Goal: Transaction & Acquisition: Purchase product/service

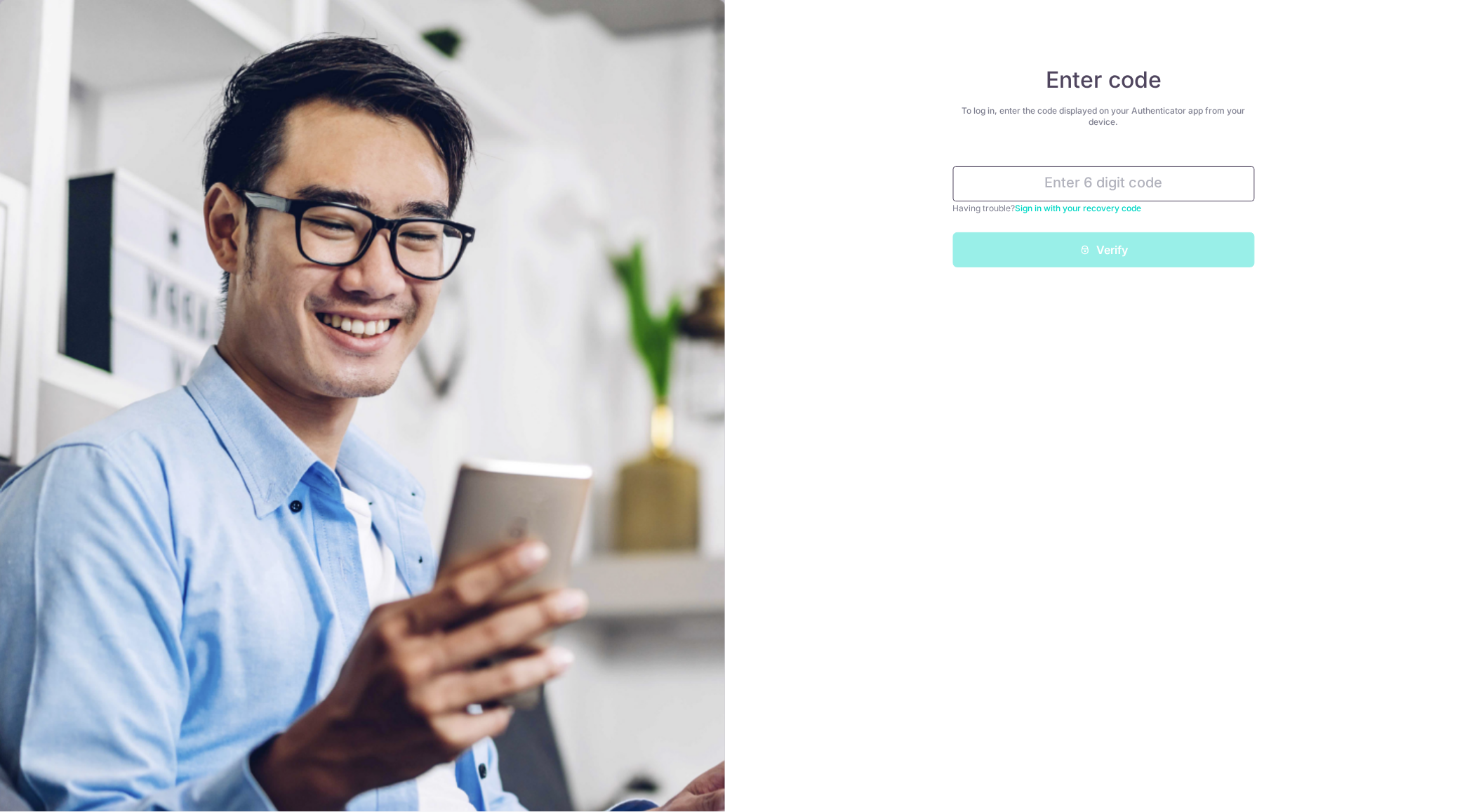
click at [1074, 193] on input "text" at bounding box center [1104, 184] width 302 height 35
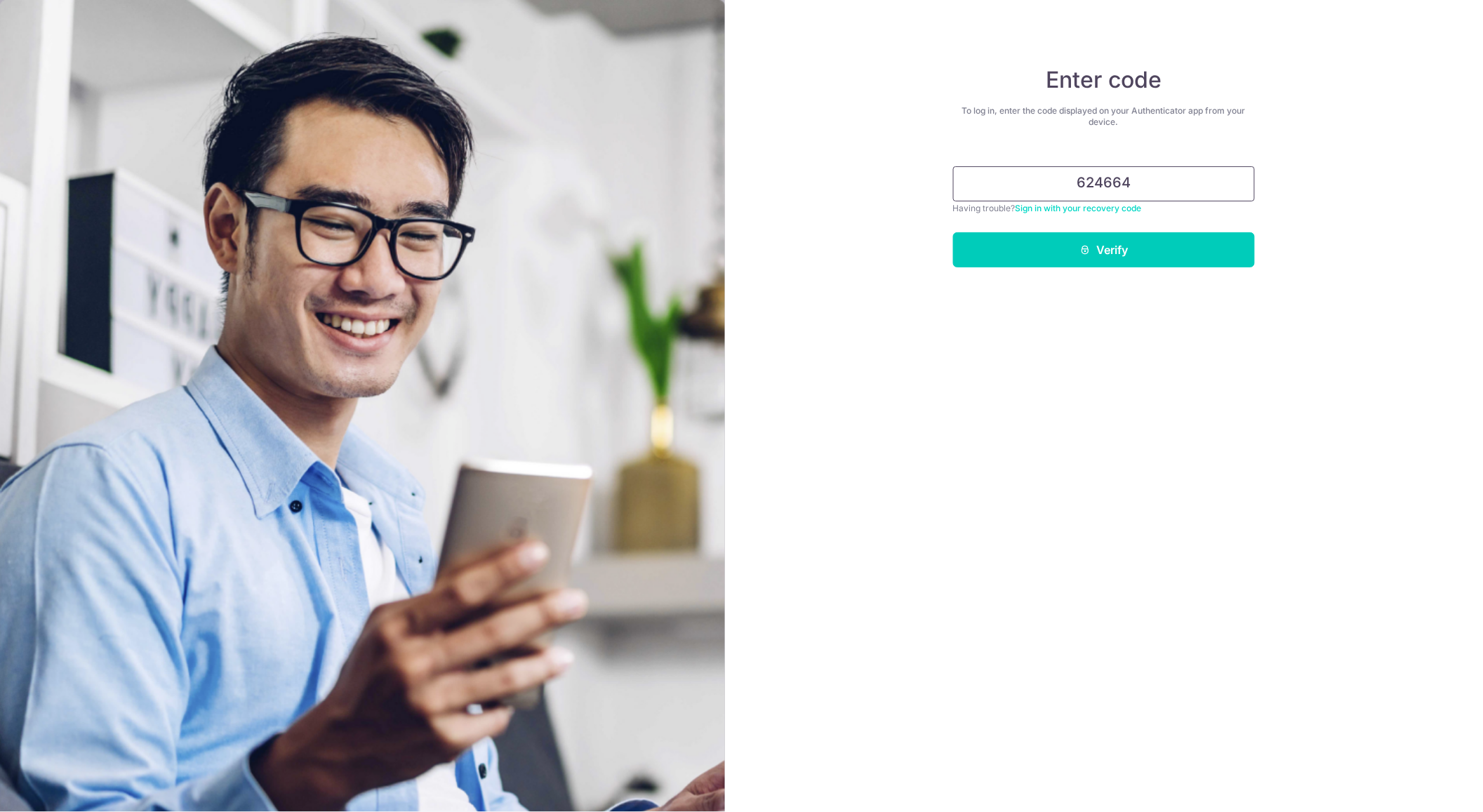
type input "624664"
click at [953, 232] on button "Verify" at bounding box center [1104, 250] width 302 height 35
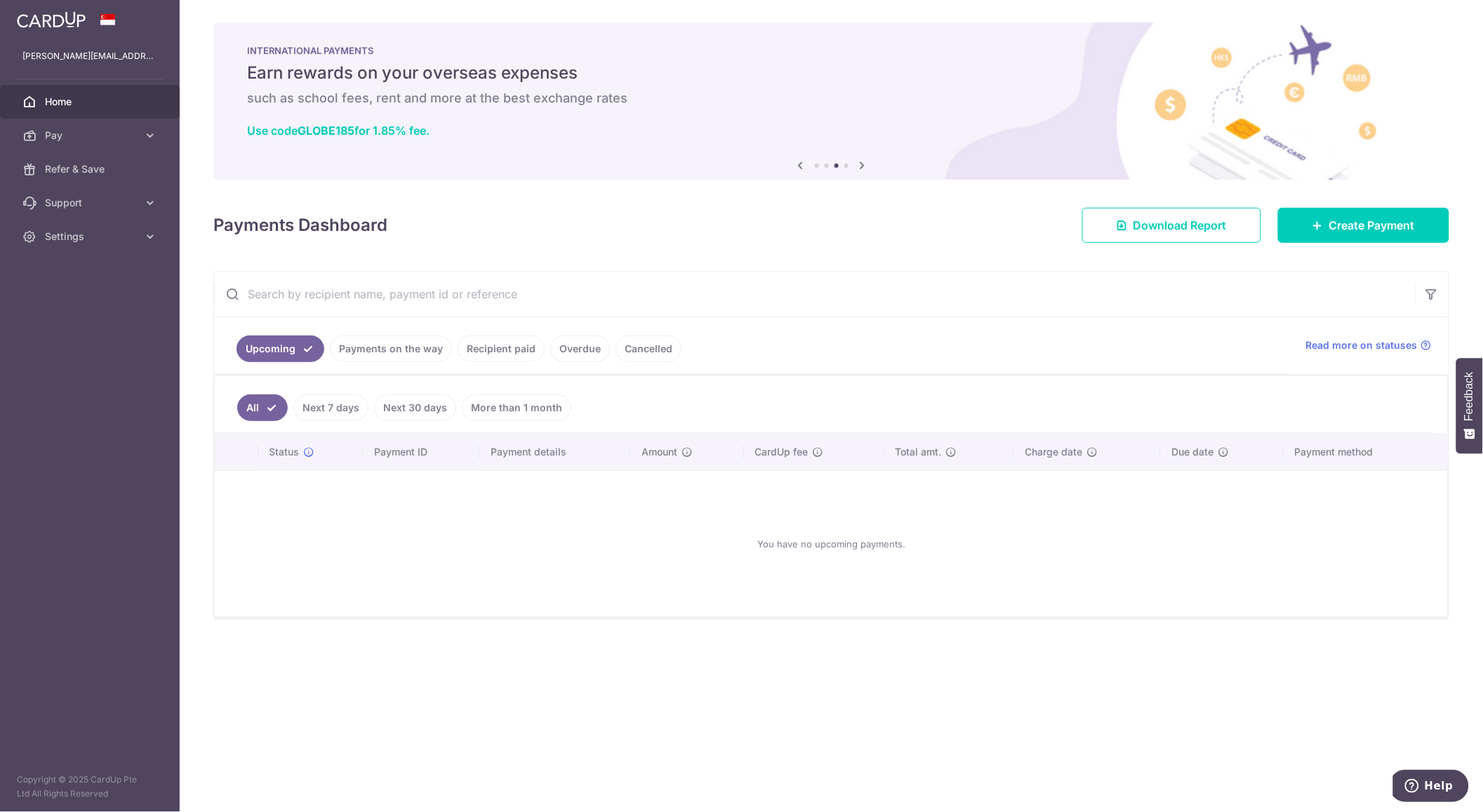
click at [387, 345] on link "Payments on the way" at bounding box center [390, 348] width 122 height 27
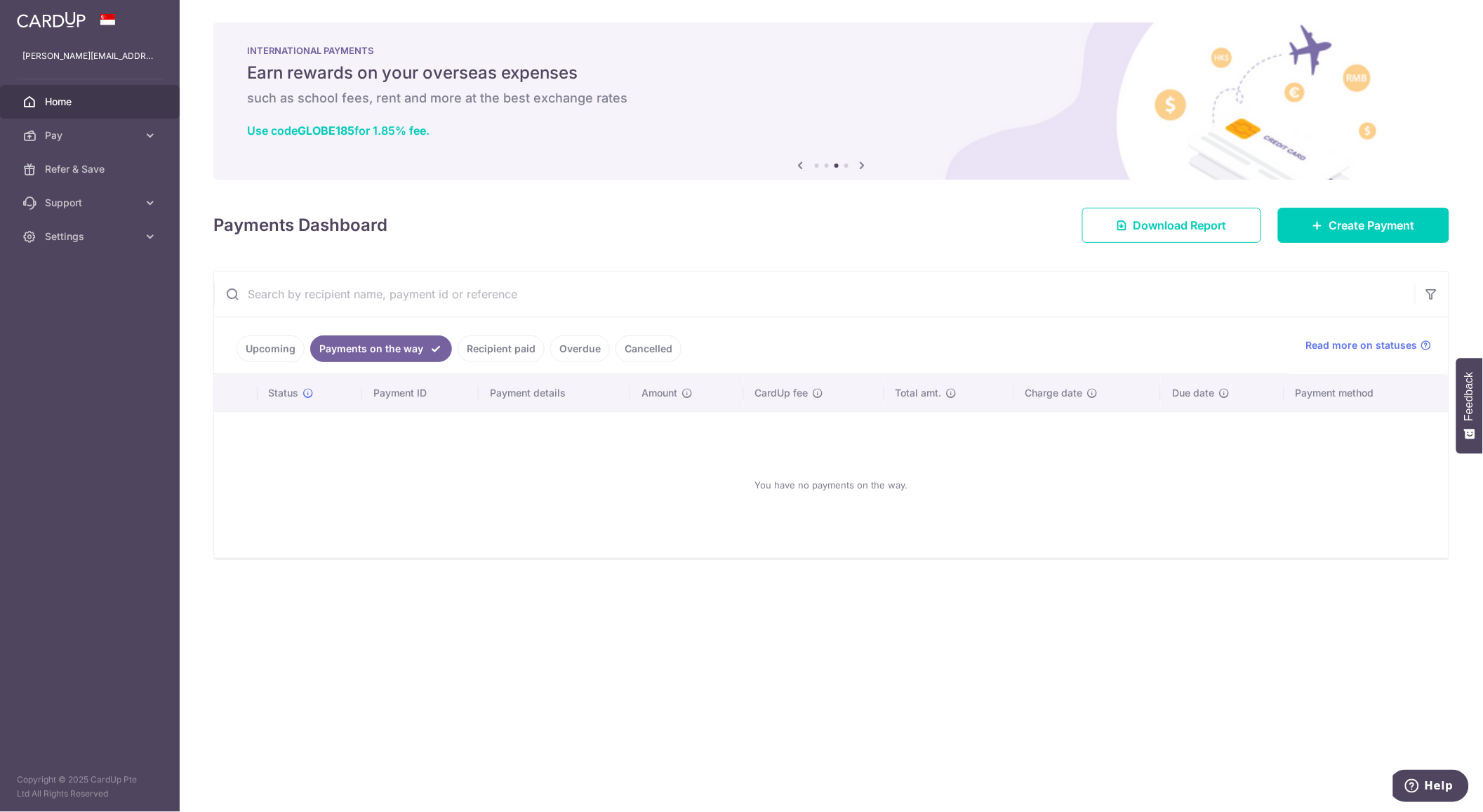
click at [278, 342] on link "Upcoming" at bounding box center [270, 348] width 68 height 27
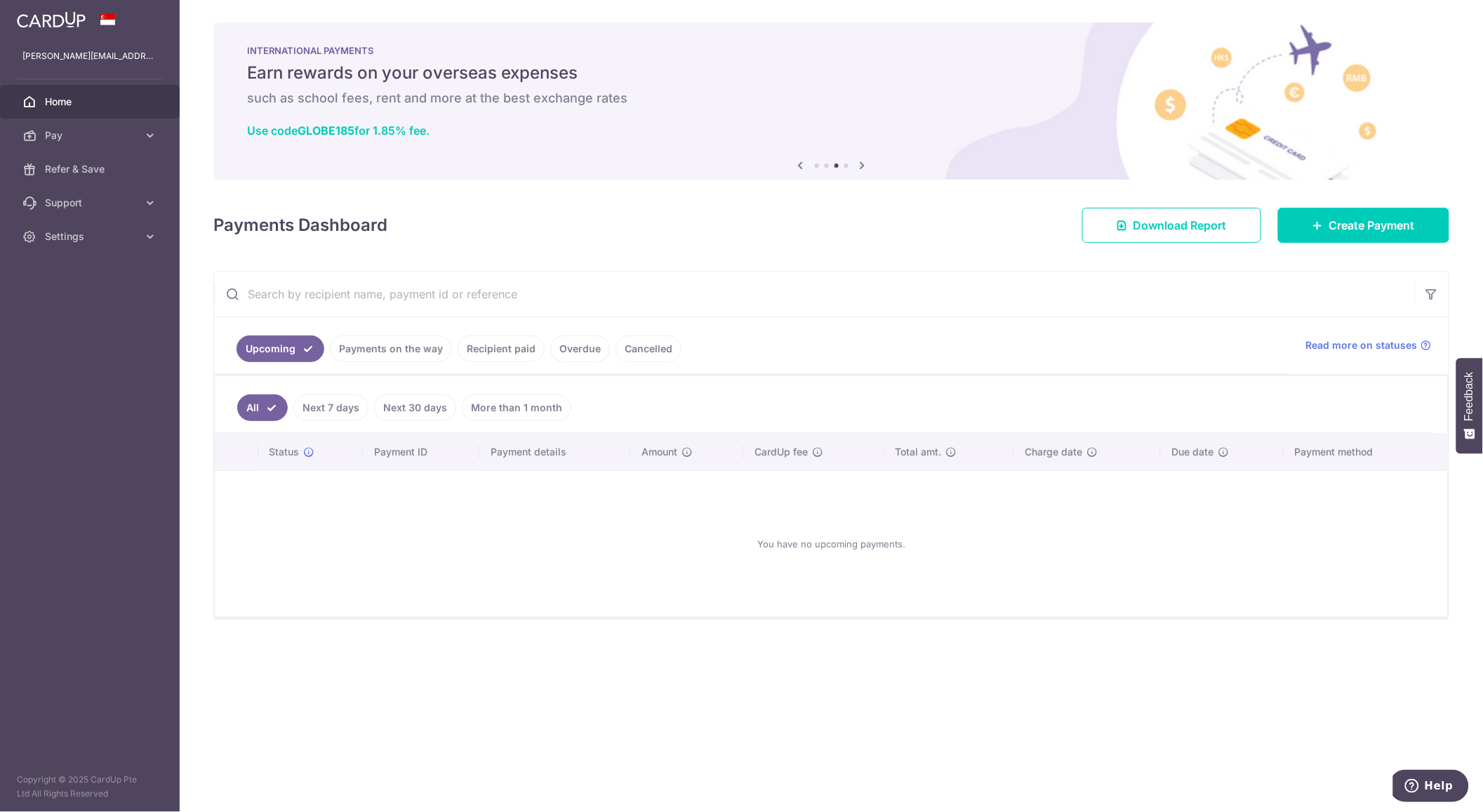
click at [470, 356] on link "Recipient paid" at bounding box center [501, 348] width 87 height 27
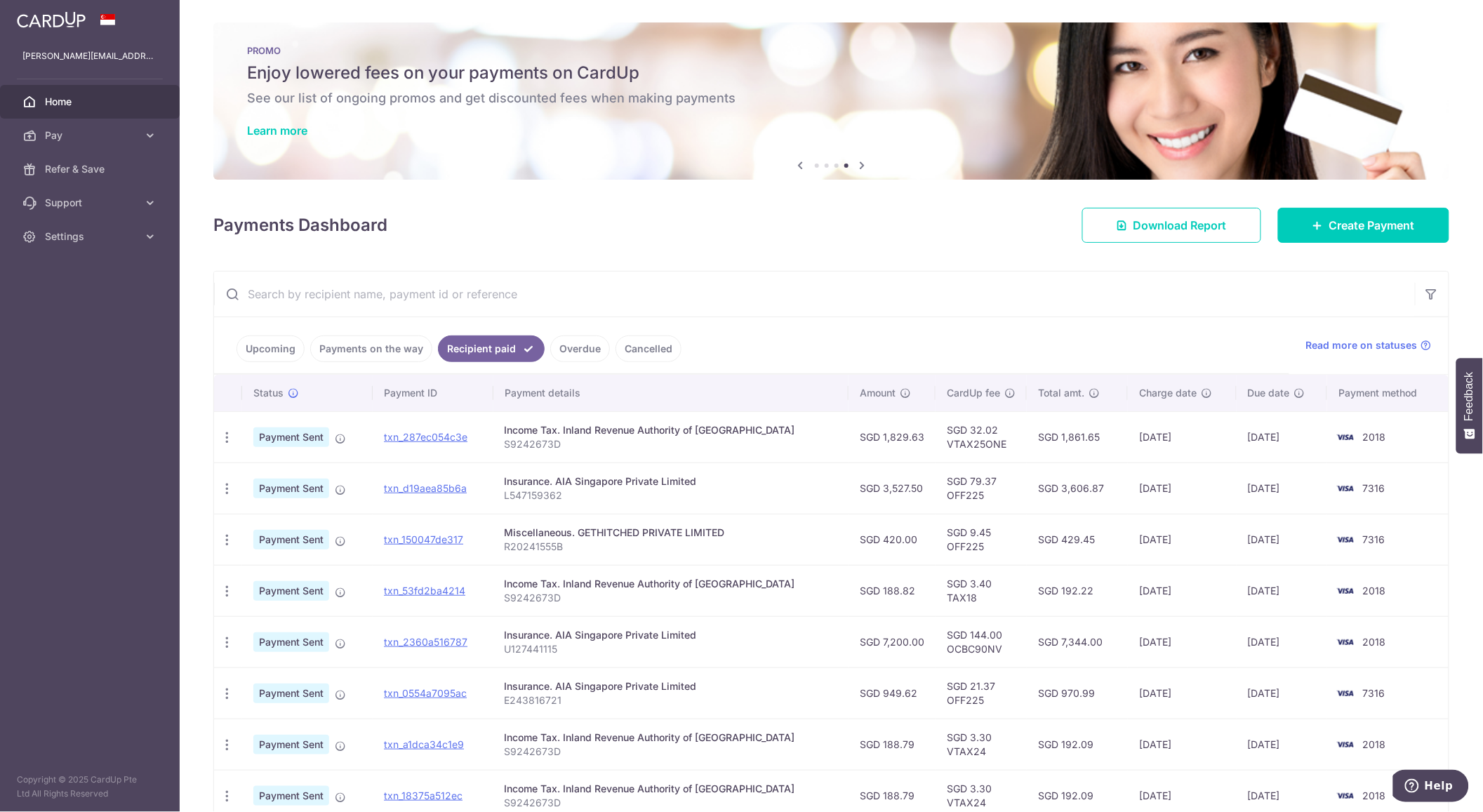
click at [285, 344] on link "Upcoming" at bounding box center [270, 348] width 68 height 27
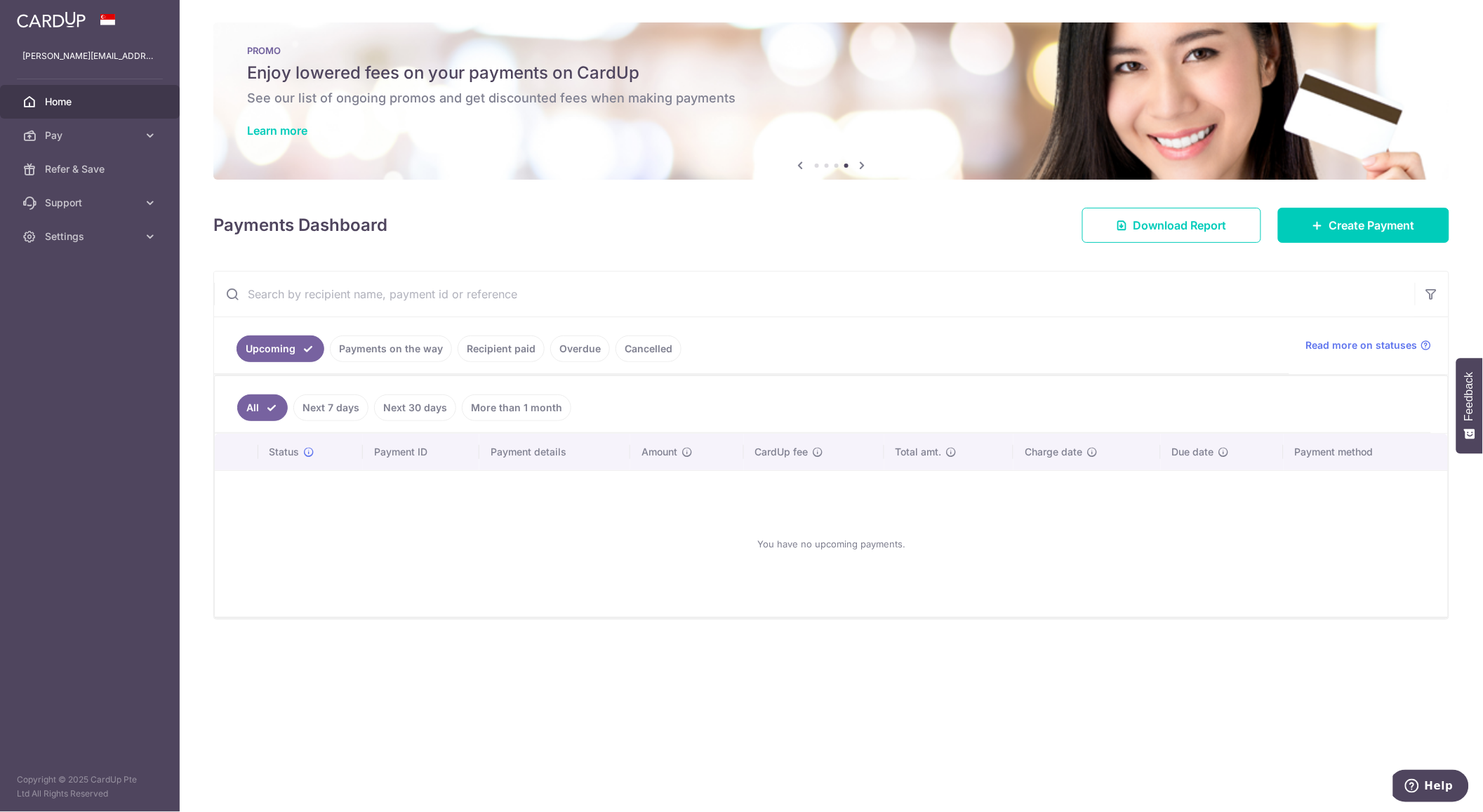
click at [494, 341] on link "Recipient paid" at bounding box center [501, 348] width 87 height 27
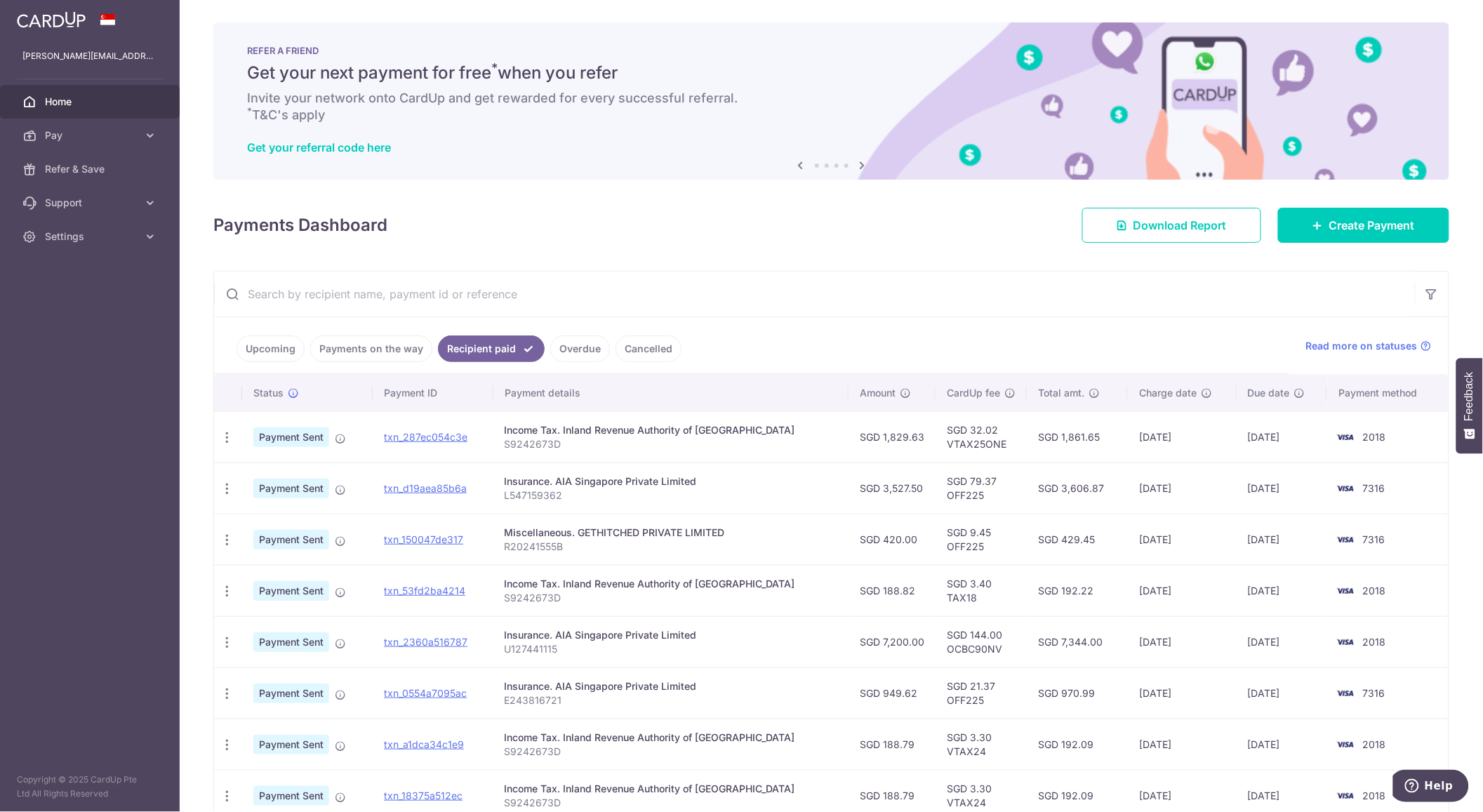
click at [282, 349] on link "Upcoming" at bounding box center [270, 348] width 68 height 27
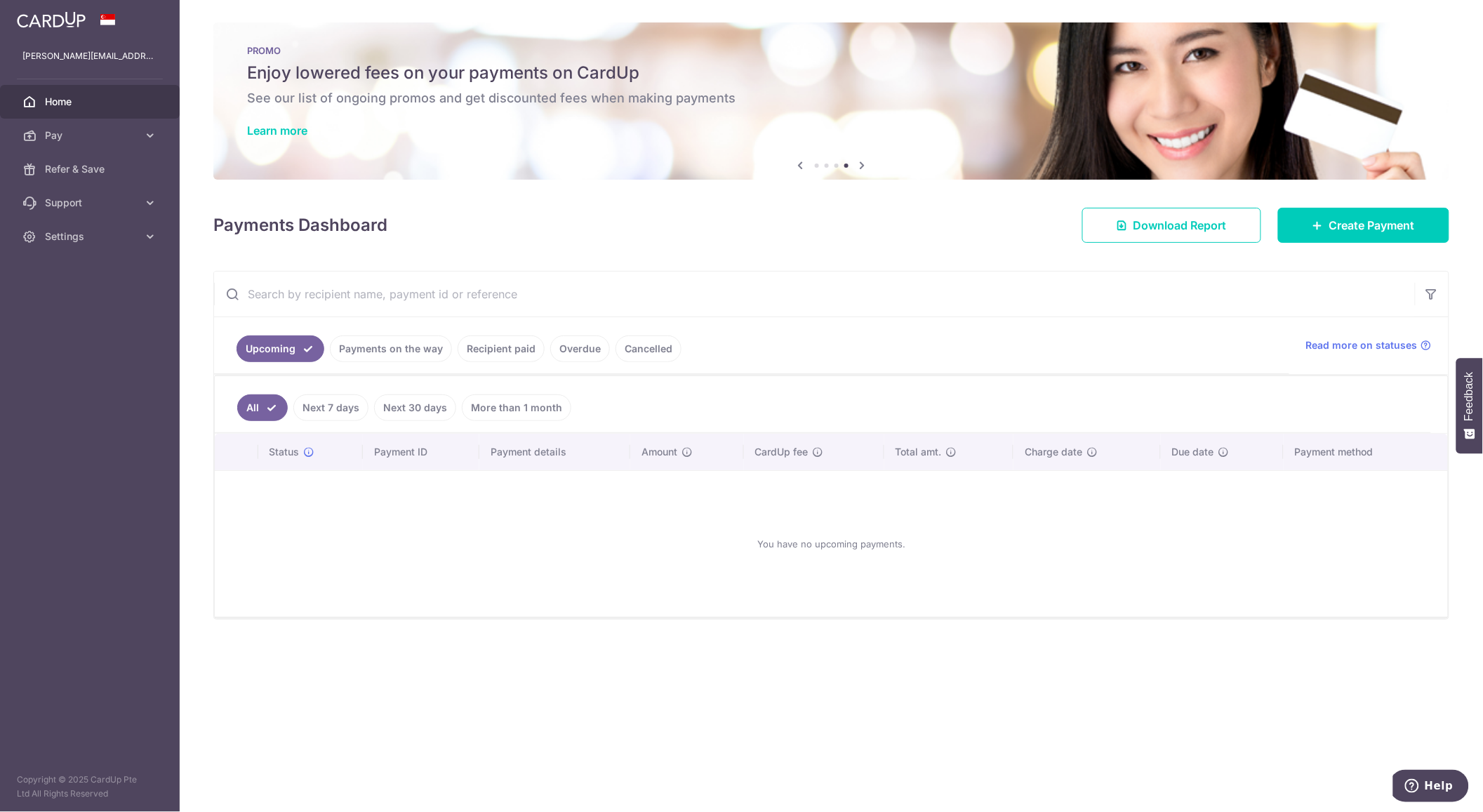
click at [461, 352] on link "Recipient paid" at bounding box center [501, 348] width 87 height 27
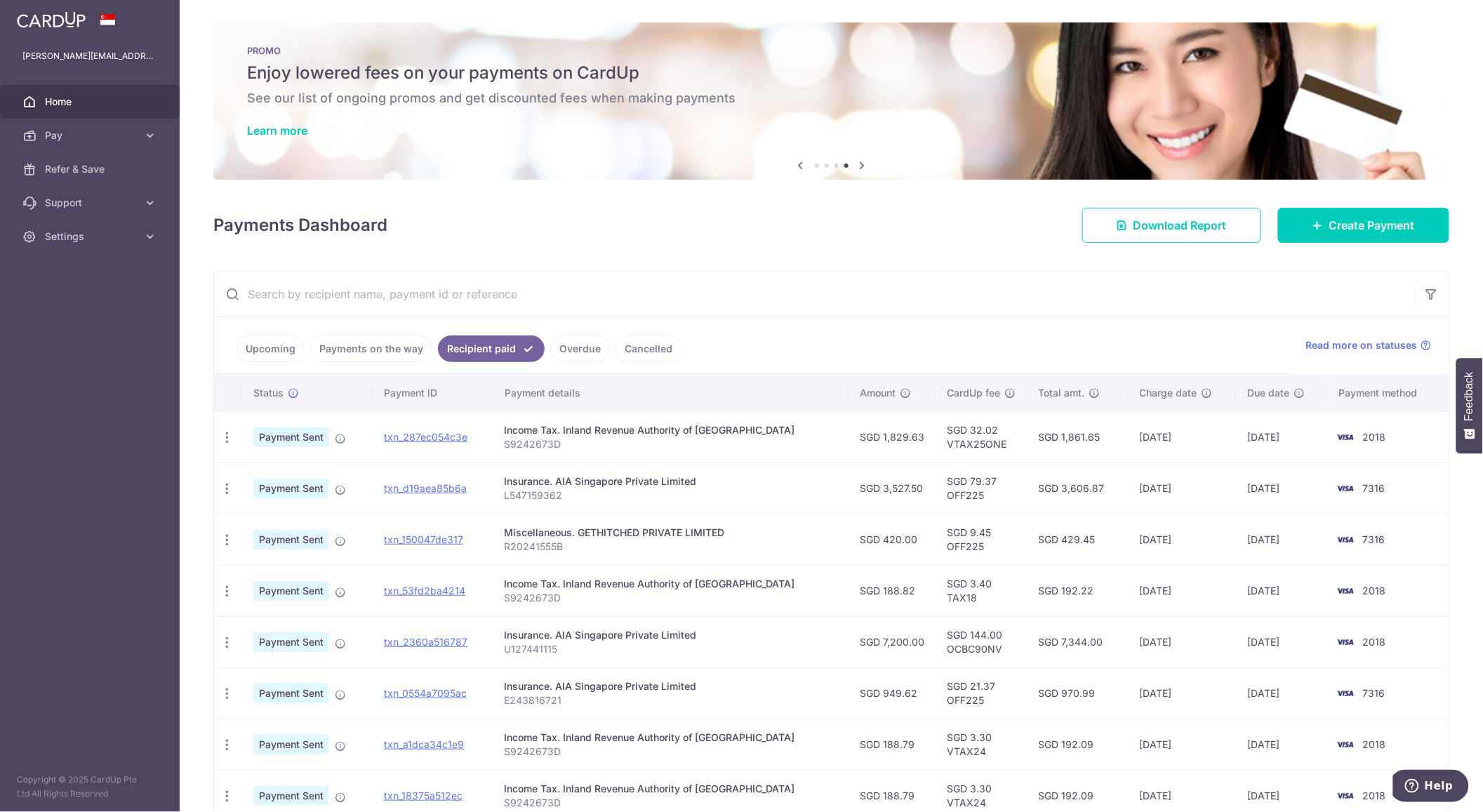
click at [423, 351] on link "Payments on the way" at bounding box center [371, 348] width 122 height 27
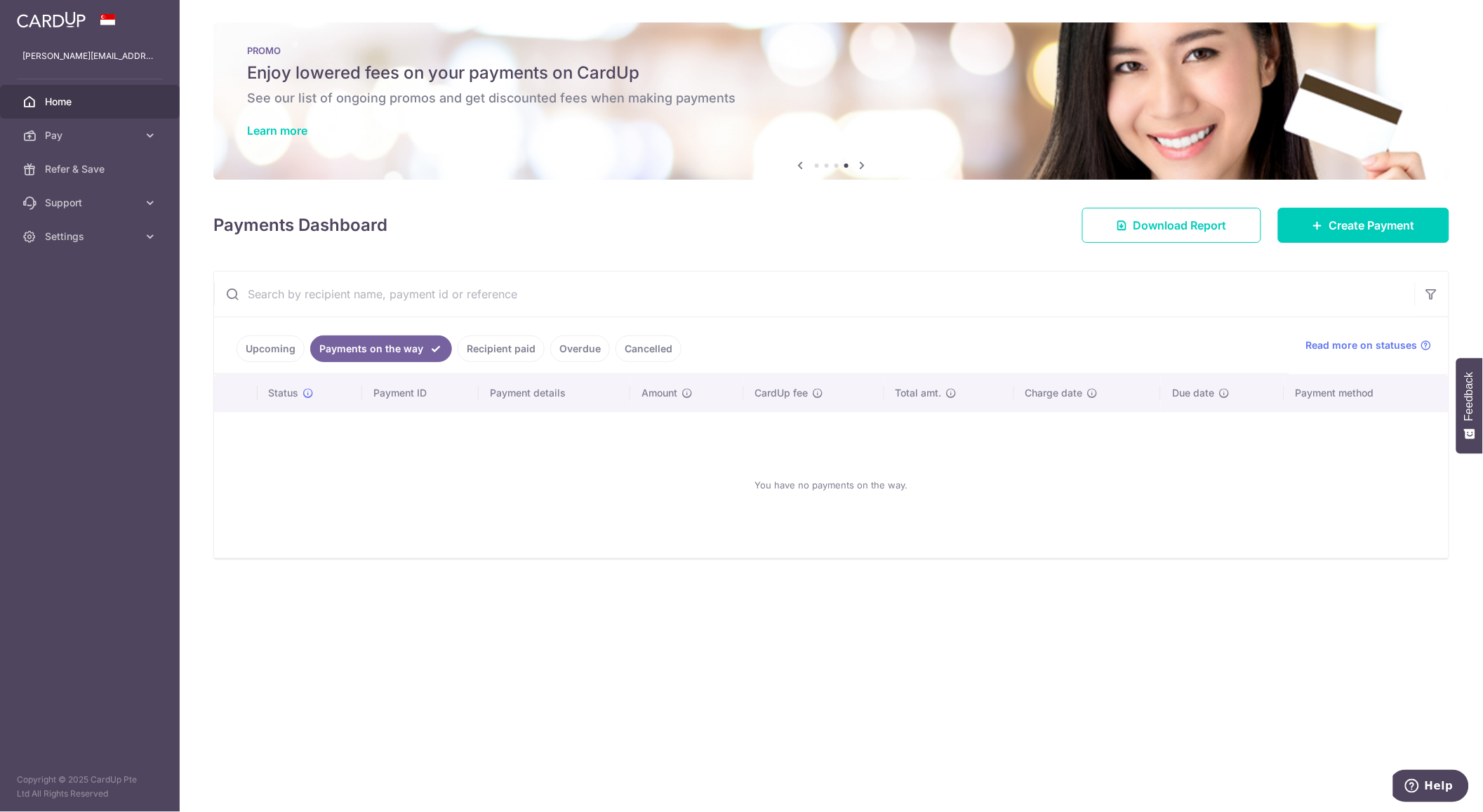
click at [500, 341] on link "Recipient paid" at bounding box center [501, 348] width 87 height 27
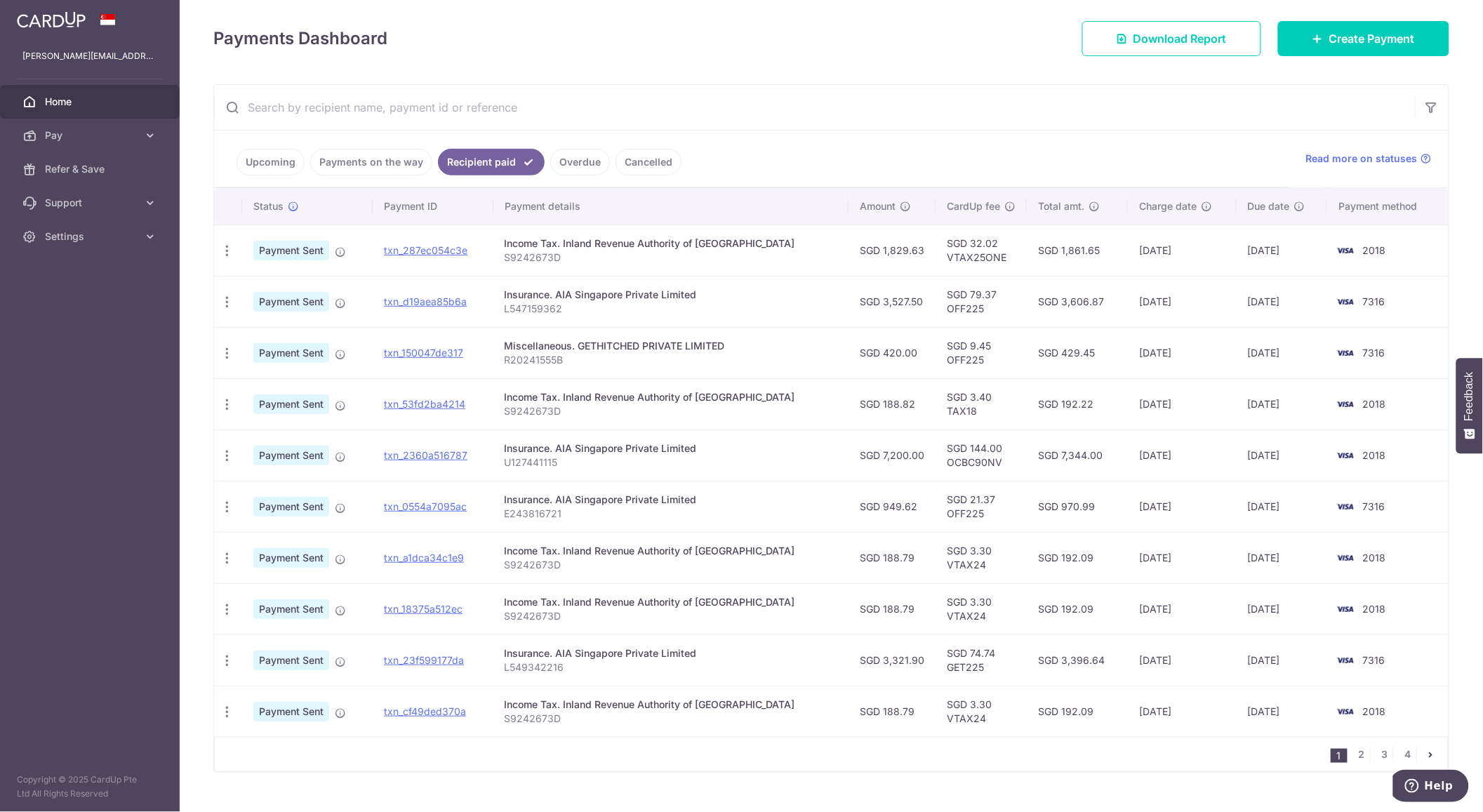
scroll to position [190, 0]
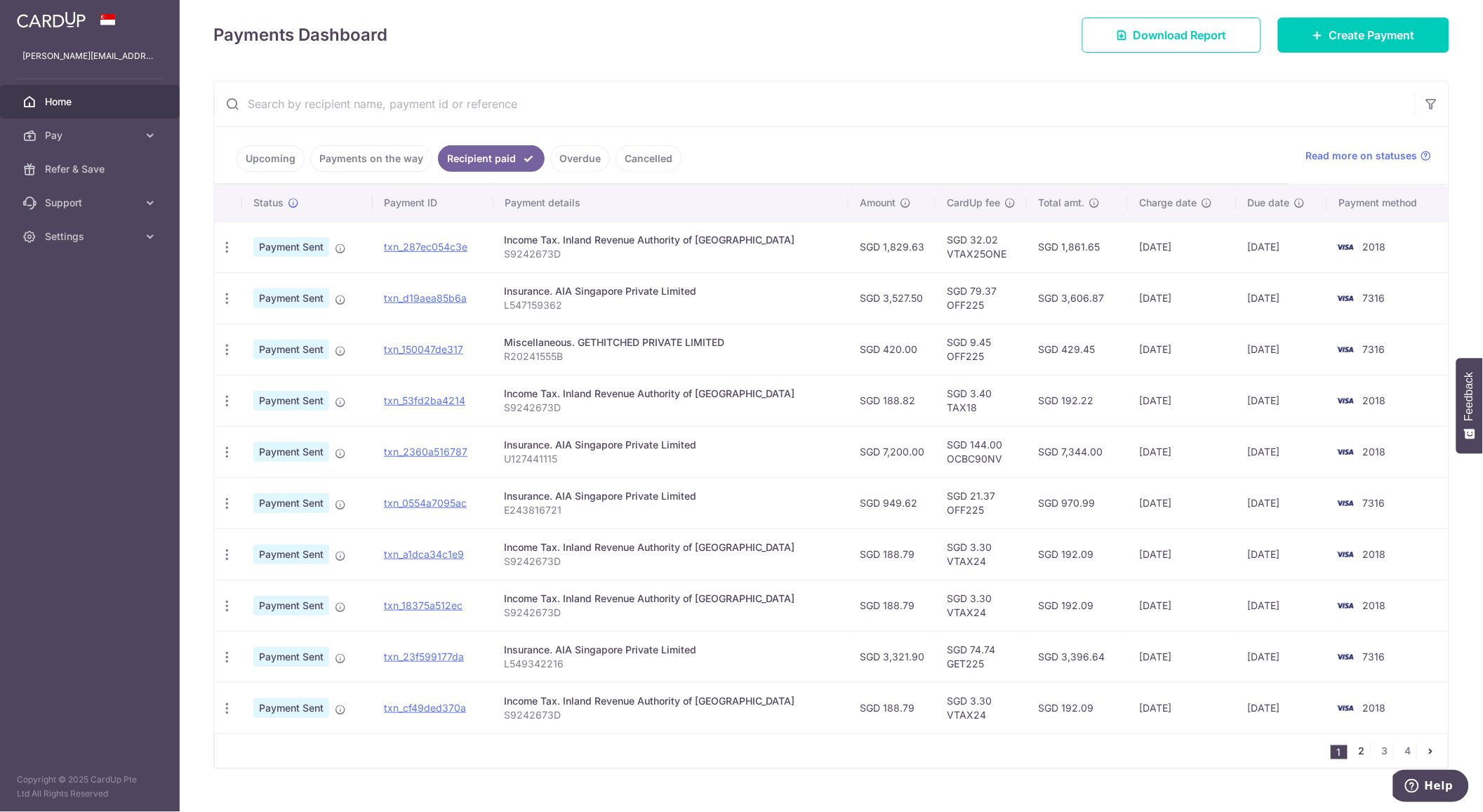
click at [1353, 751] on link "2" at bounding box center [1361, 751] width 17 height 17
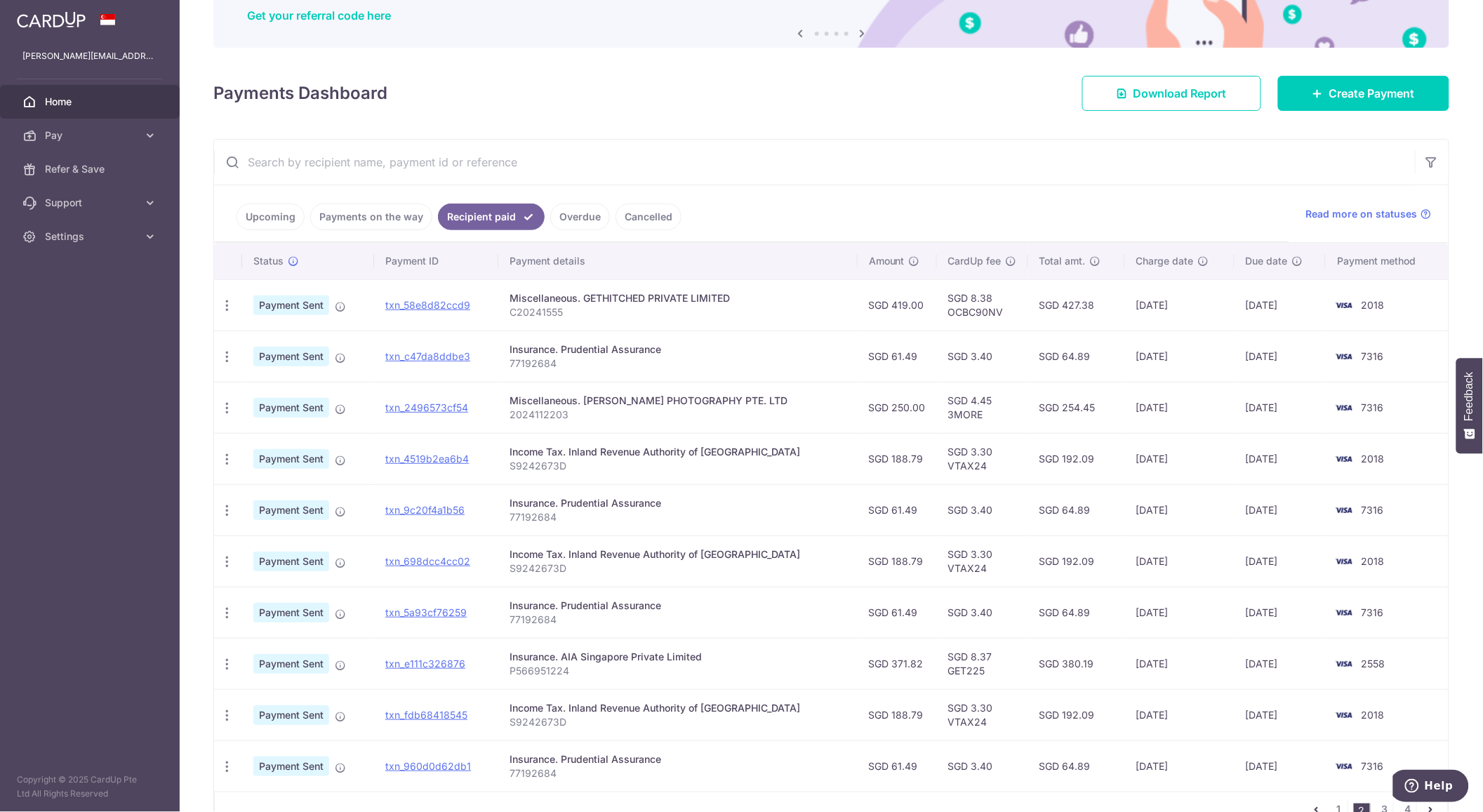
scroll to position [216, 0]
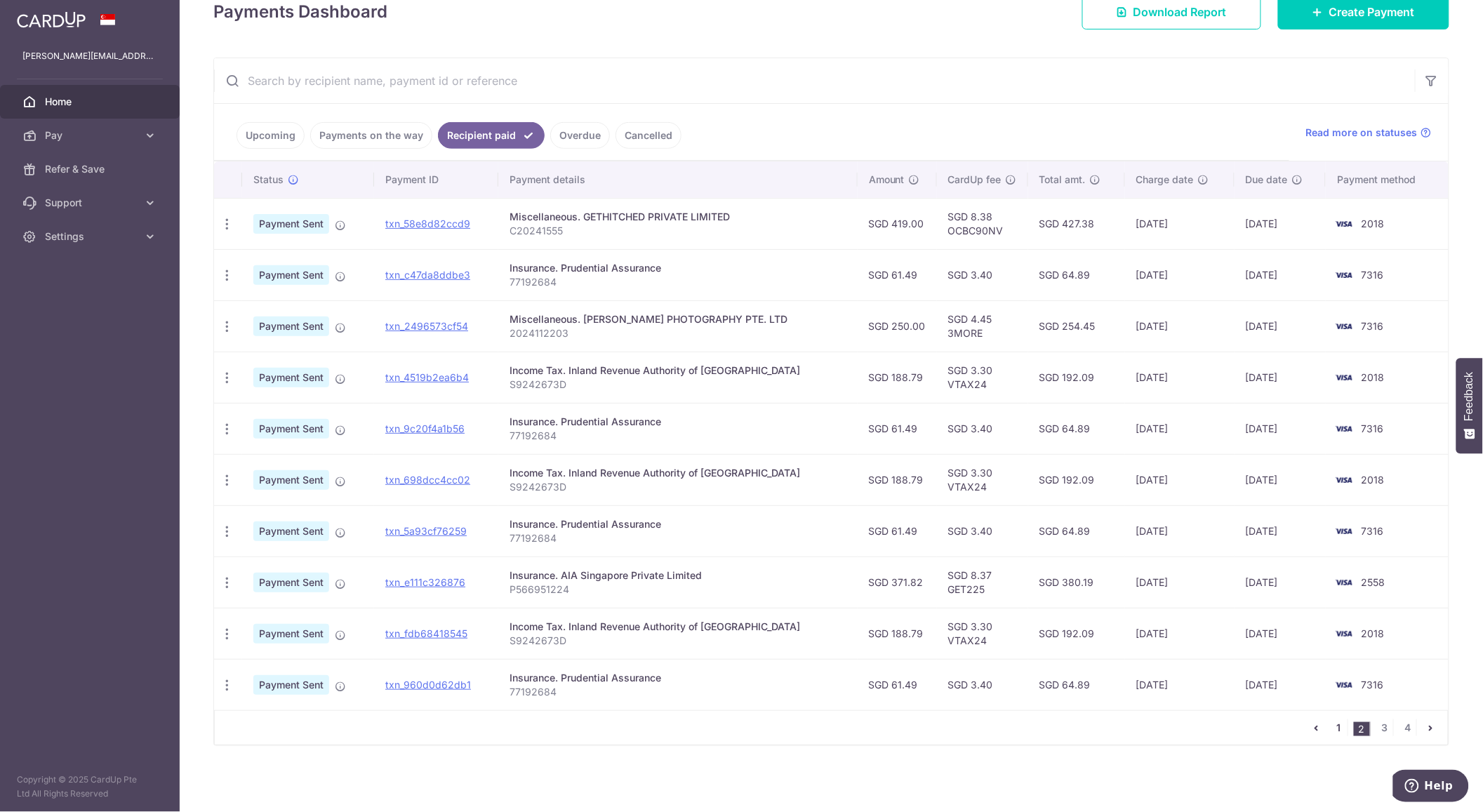
click at [1331, 731] on link "1" at bounding box center [1339, 727] width 17 height 17
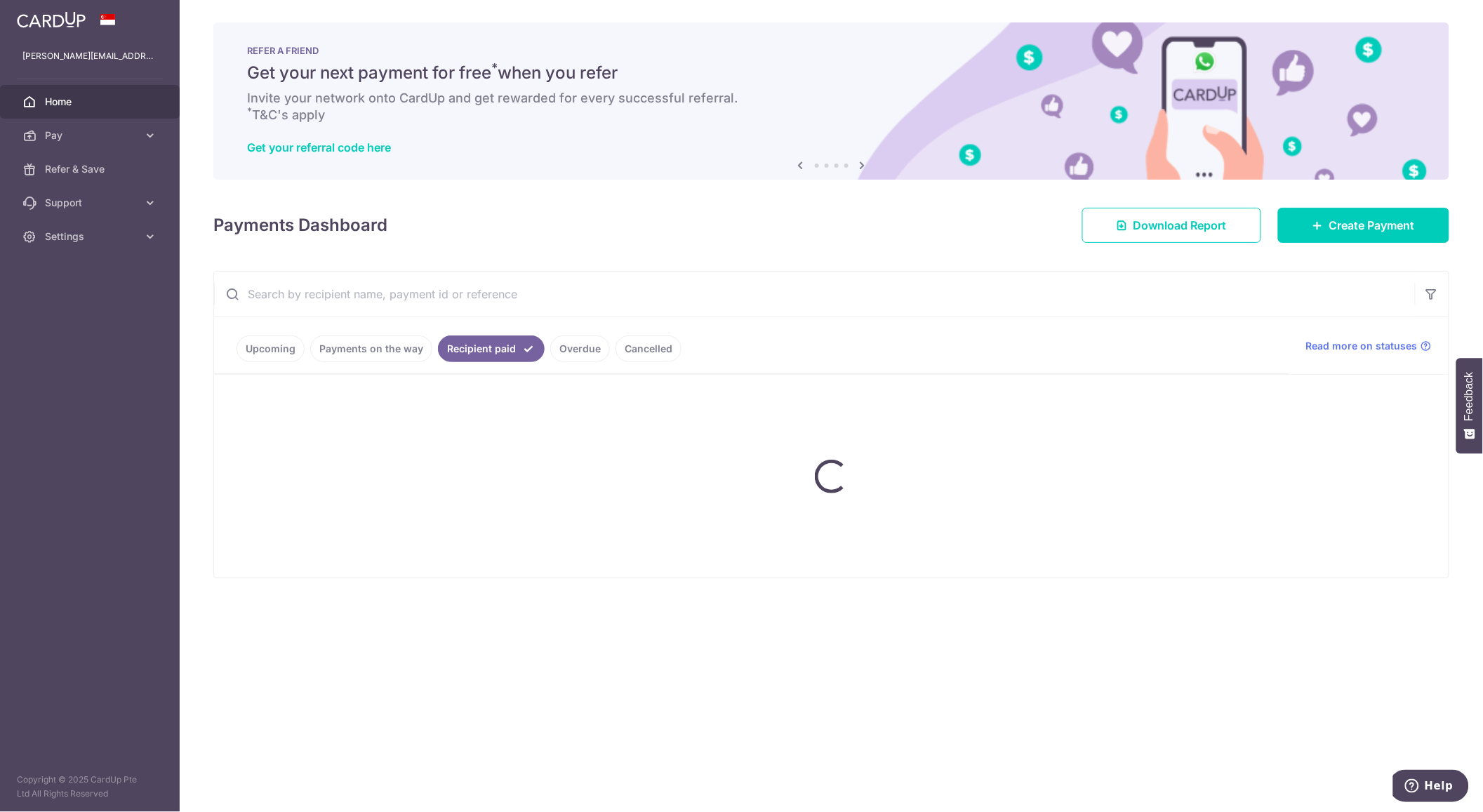
scroll to position [0, 0]
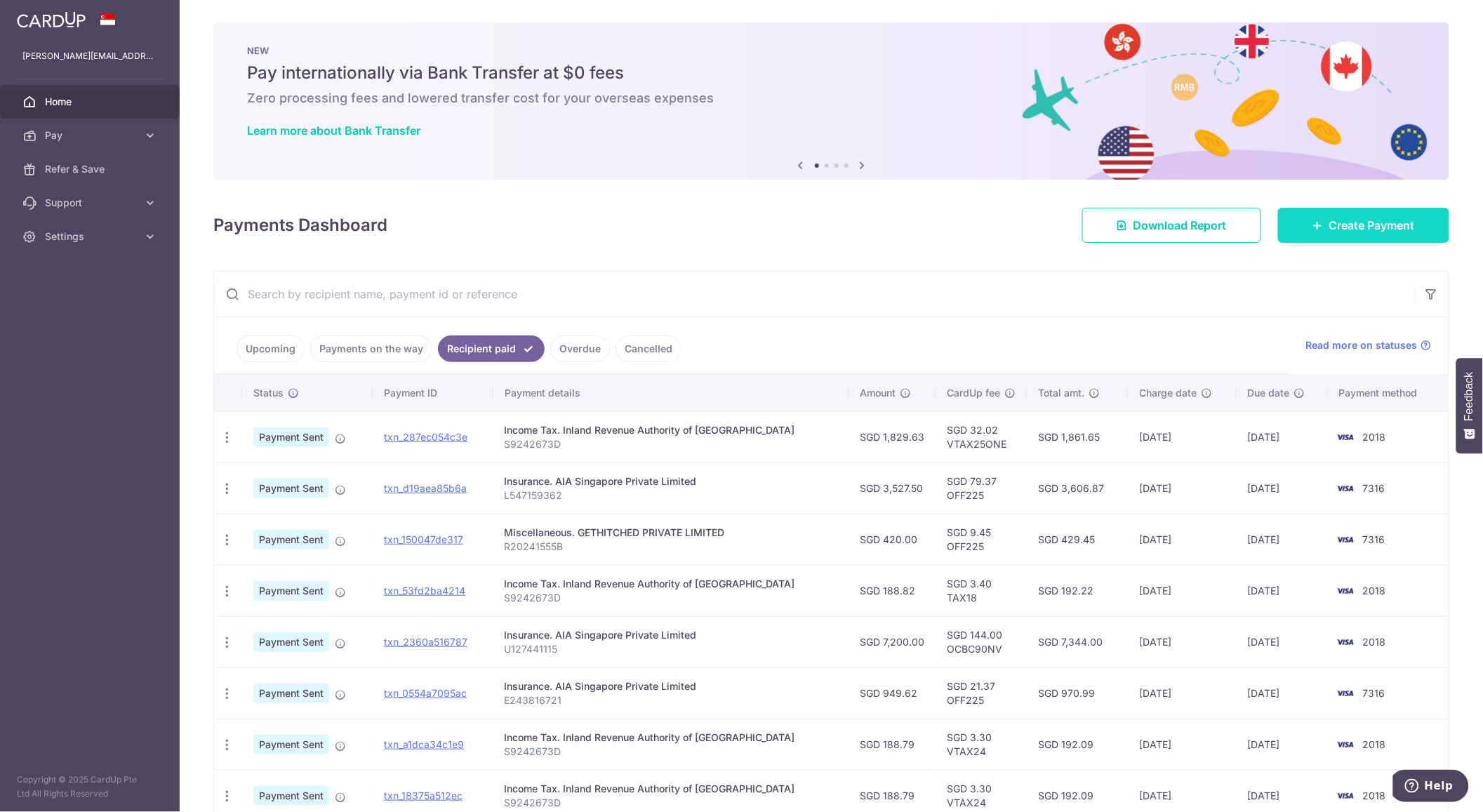
click at [1312, 222] on icon at bounding box center [1318, 225] width 11 height 11
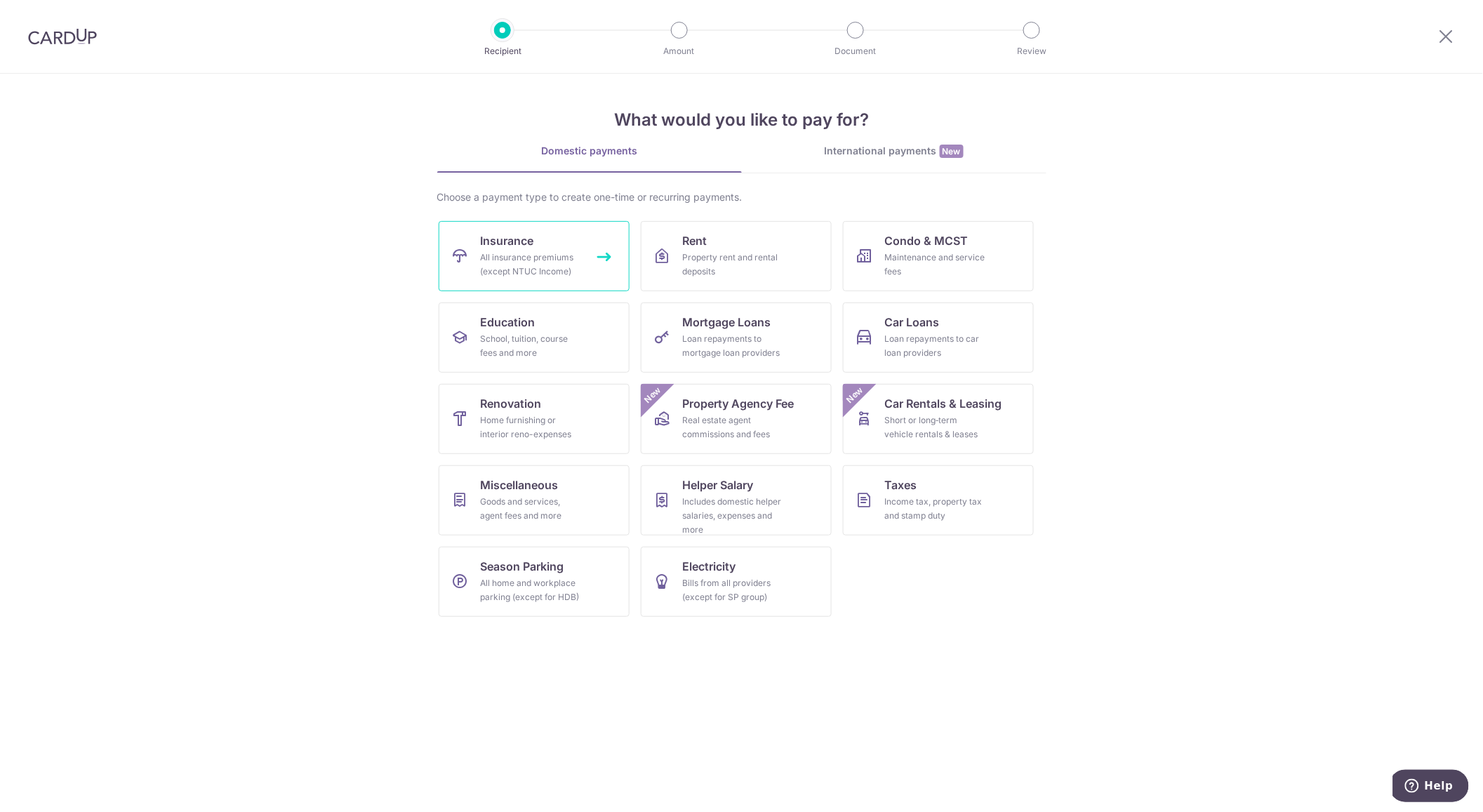
click at [492, 240] on span "Insurance" at bounding box center [506, 241] width 53 height 17
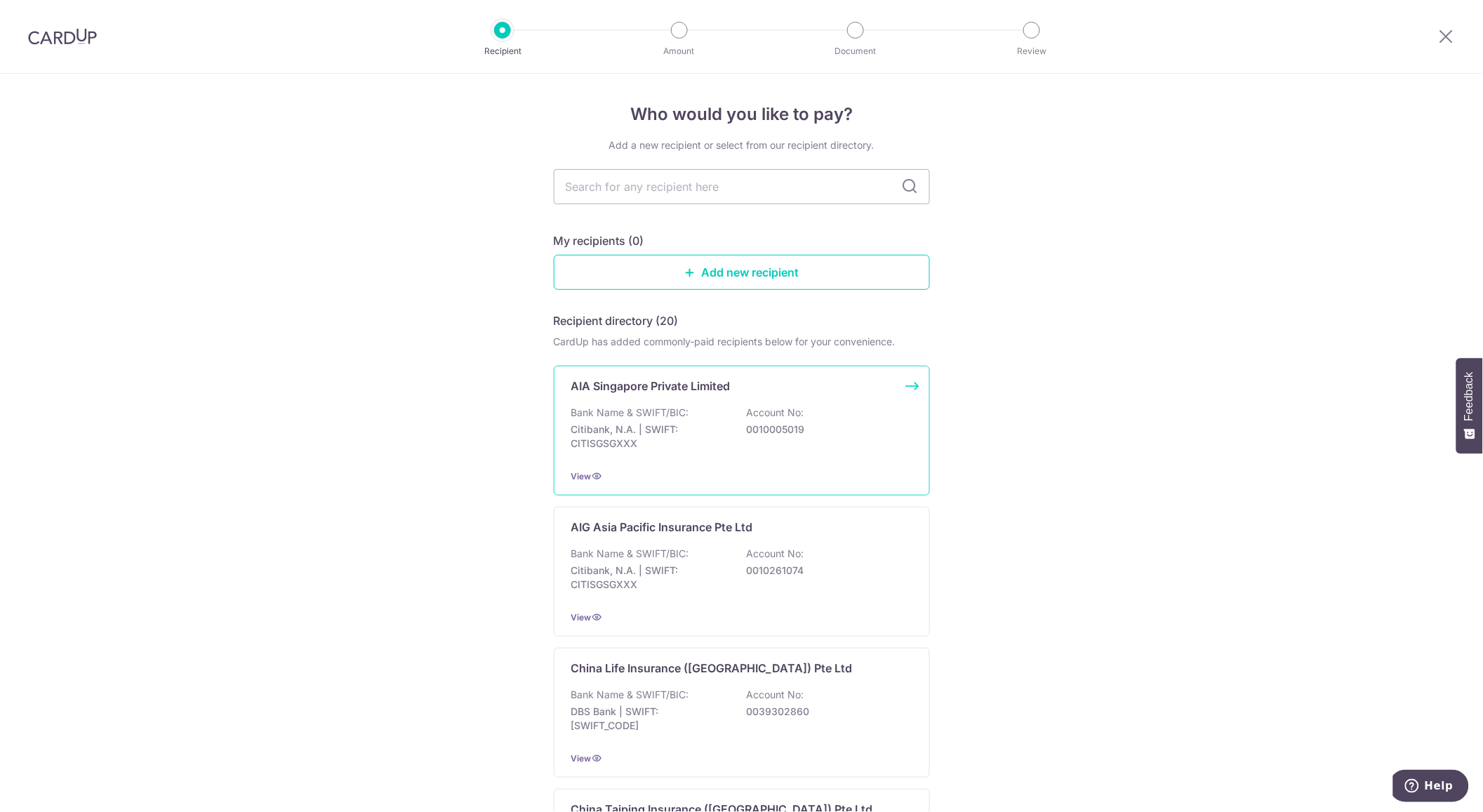
click at [623, 433] on p "Citibank, N.A. | SWIFT: CITISGSGXXX" at bounding box center [650, 437] width 157 height 28
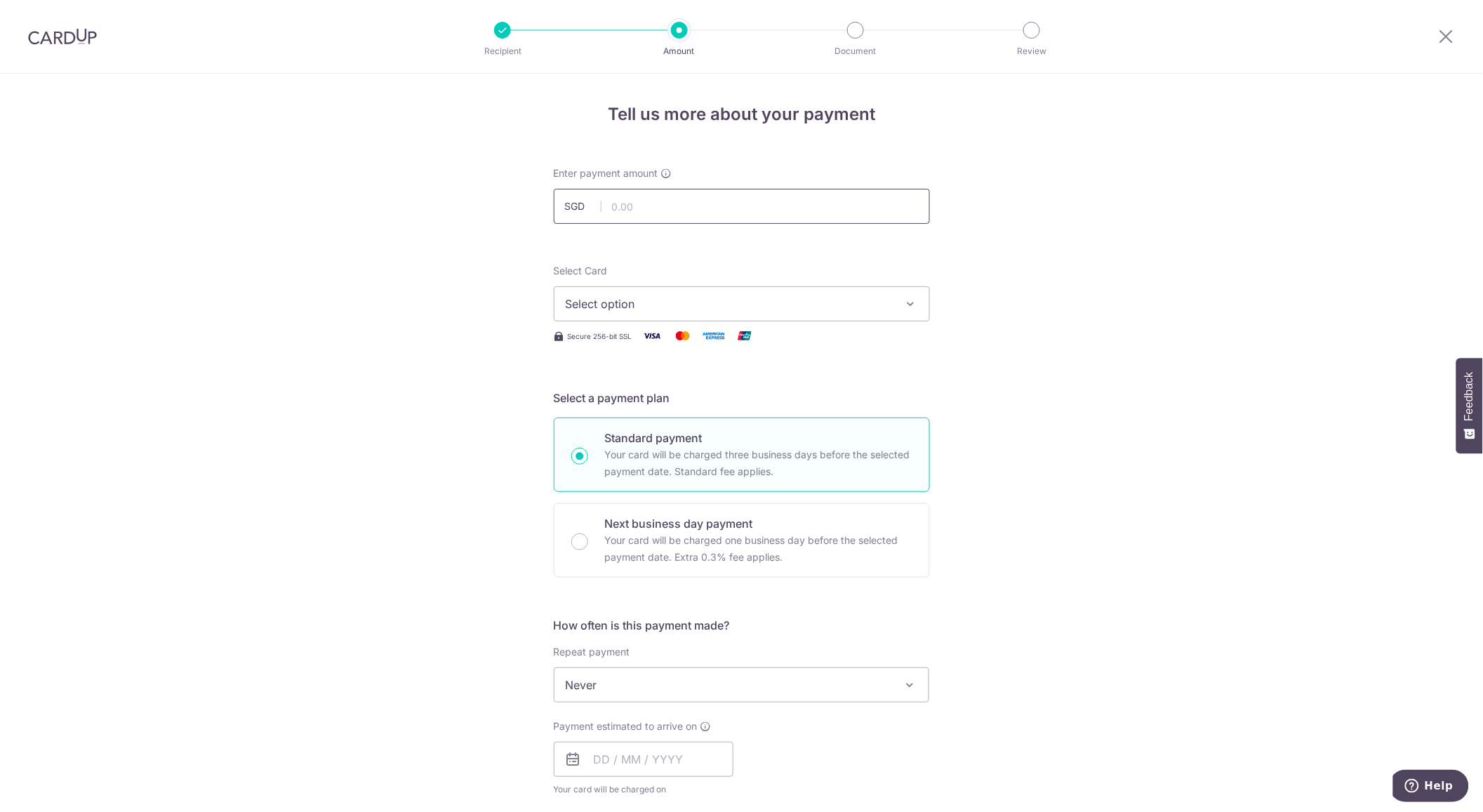
click at [660, 211] on input "text" at bounding box center [742, 206] width 376 height 35
type input "371.82"
click at [369, 334] on div "Tell us more about your payment Enter payment amount SGD 371.82 371.82 Select C…" at bounding box center [742, 708] width 1483 height 1269
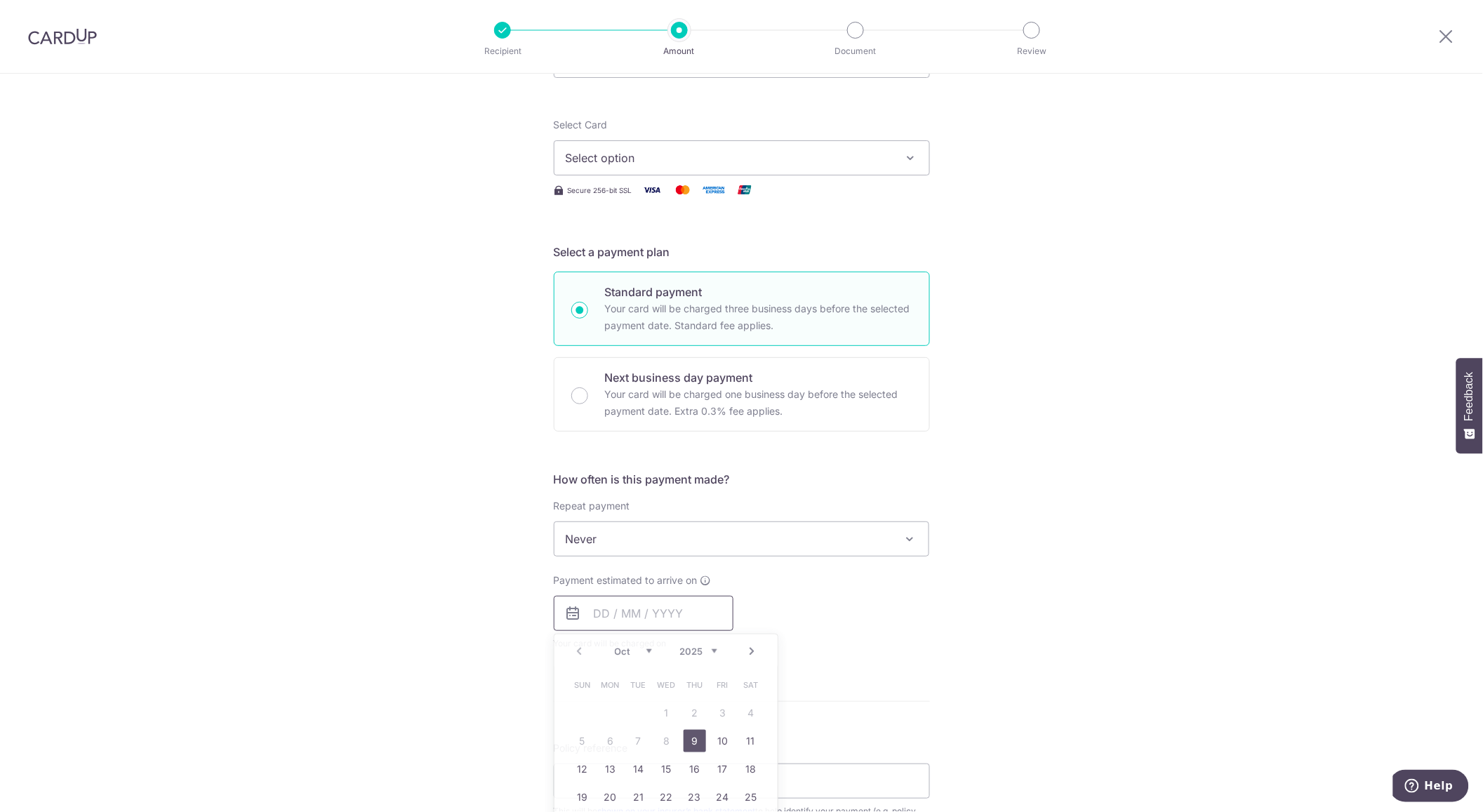
click at [610, 608] on input "text" at bounding box center [643, 613] width 179 height 35
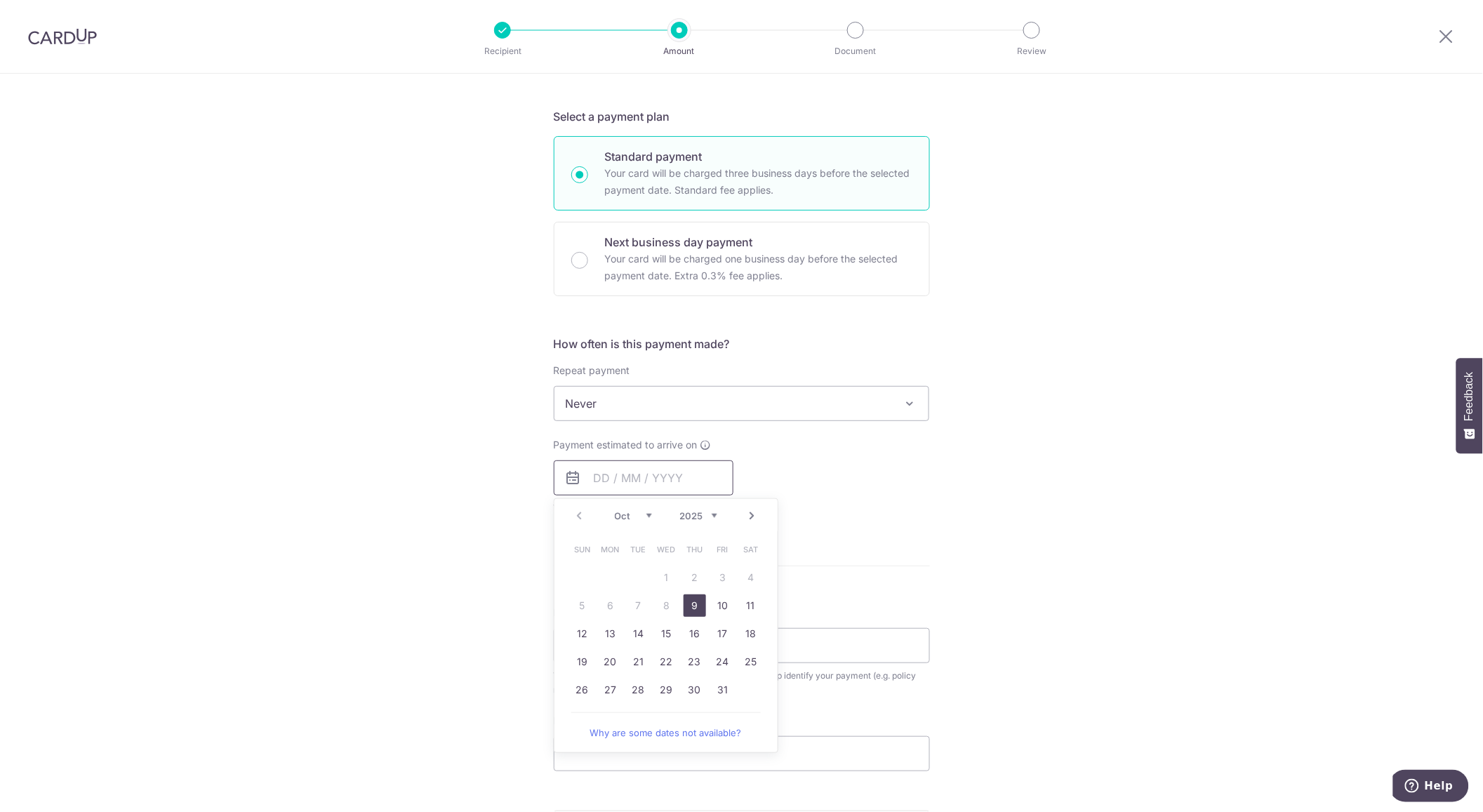
scroll to position [282, 0]
click at [691, 609] on link "9" at bounding box center [695, 605] width 22 height 22
type input "09/10/2025"
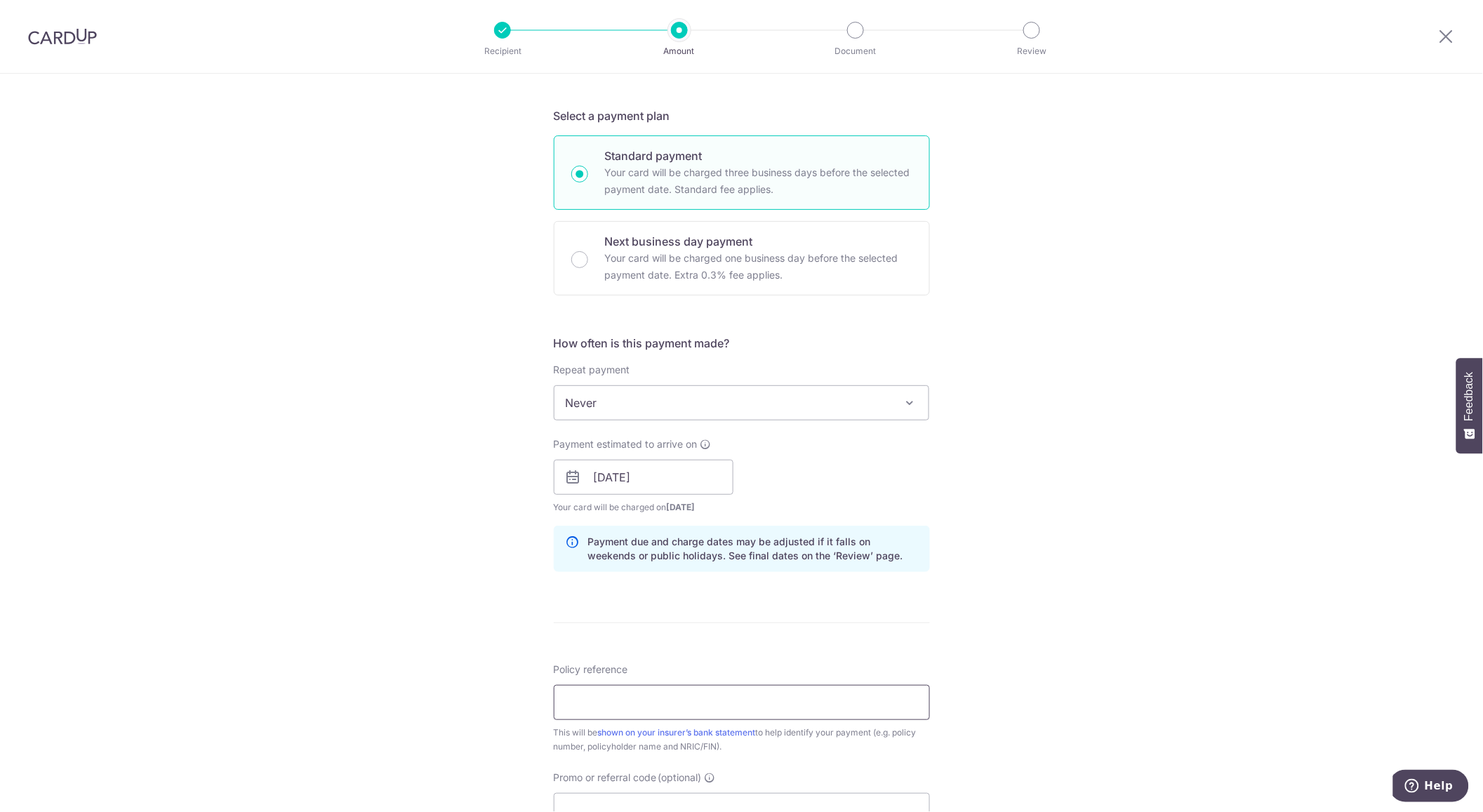
click at [609, 707] on input "Policy reference" at bounding box center [742, 702] width 376 height 35
type input "P566951224"
click at [460, 667] on div "Tell us more about your payment Enter payment amount SGD 371.82 371.82 Select C…" at bounding box center [742, 455] width 1483 height 1327
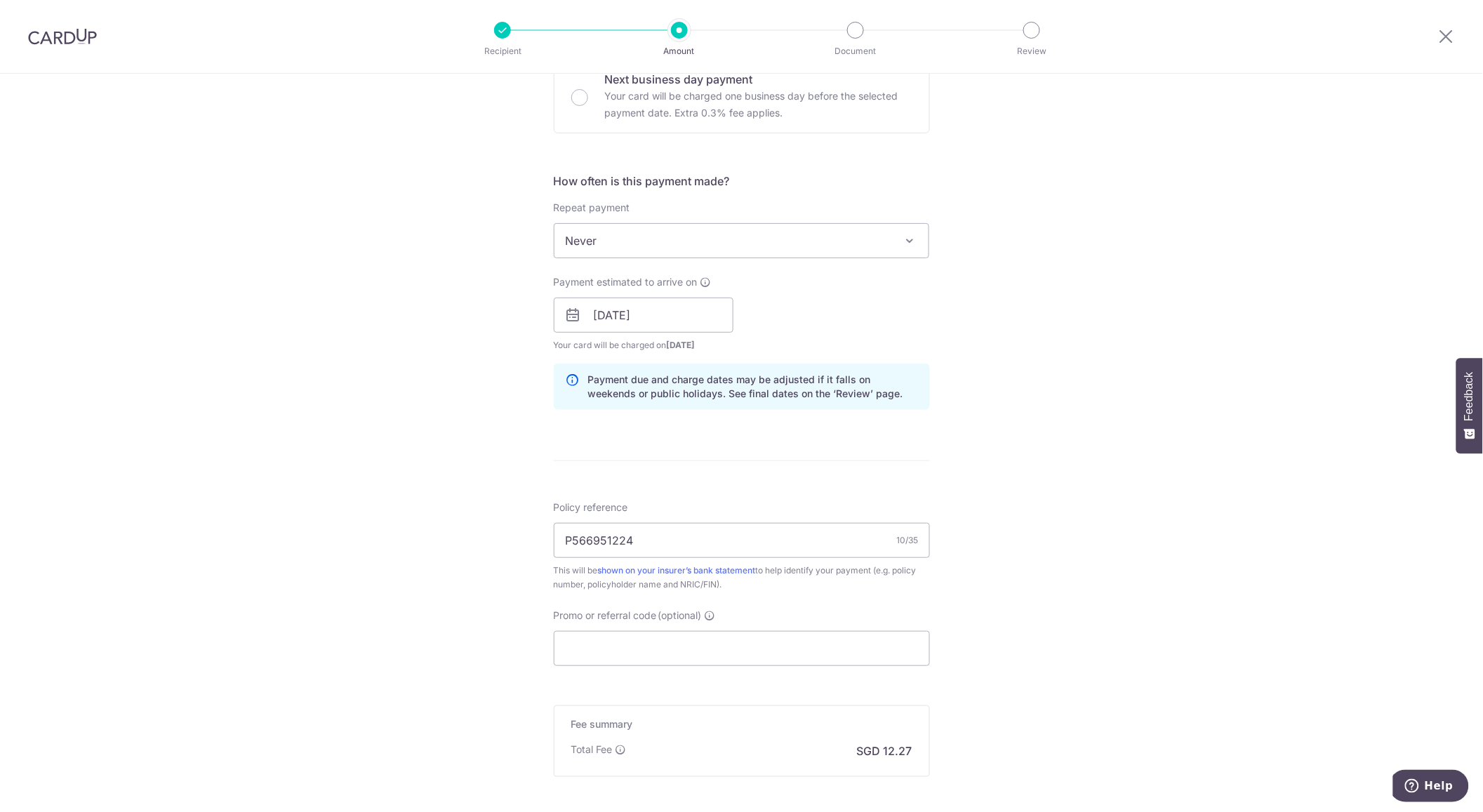
scroll to position [446, 0]
click at [600, 649] on input "Promo or referral code (optional)" at bounding box center [742, 647] width 376 height 35
paste input "OCBC90NMC"
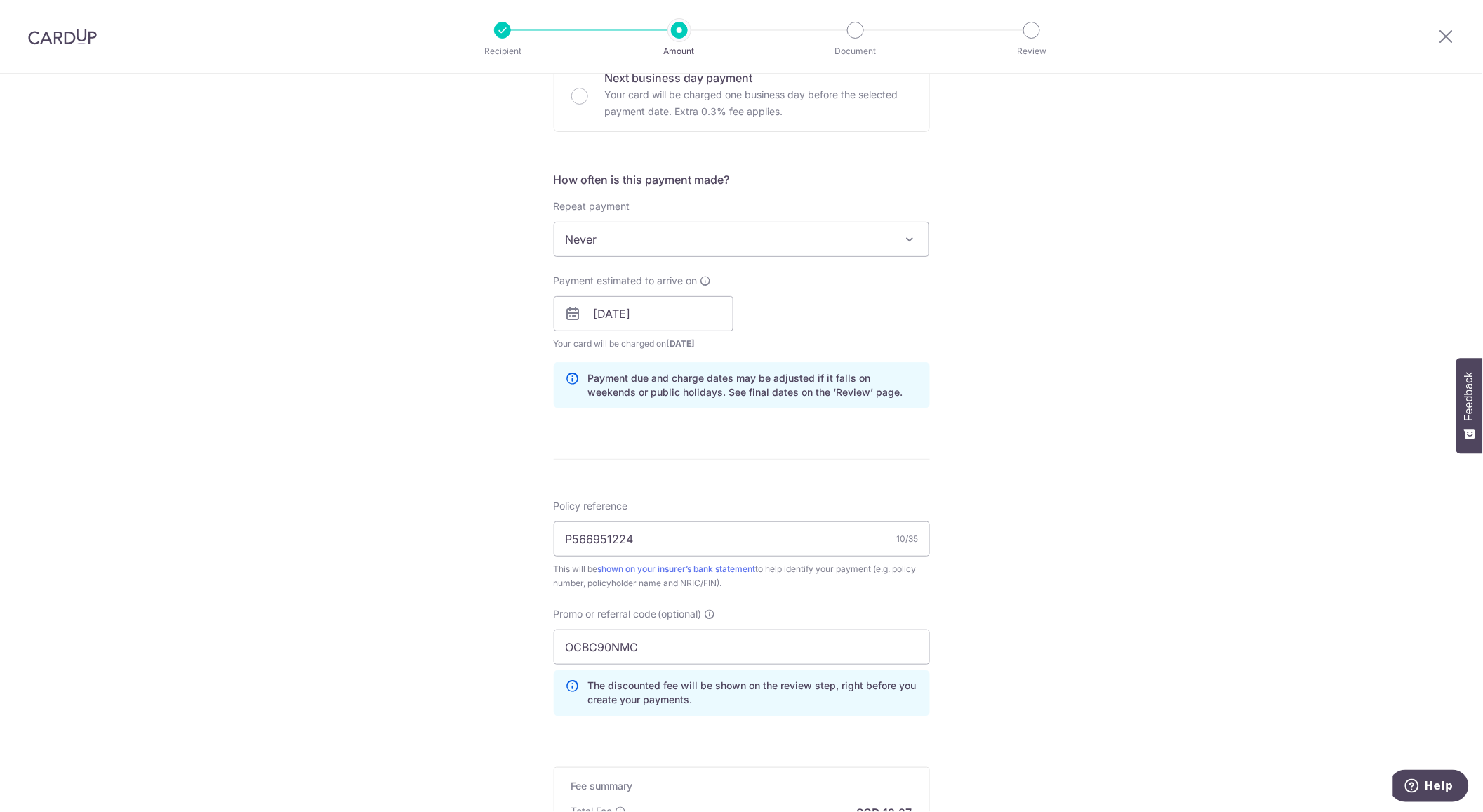
click at [466, 638] on div "Tell us more about your payment Enter payment amount SGD 371.82 371.82 Select C…" at bounding box center [742, 323] width 1483 height 1390
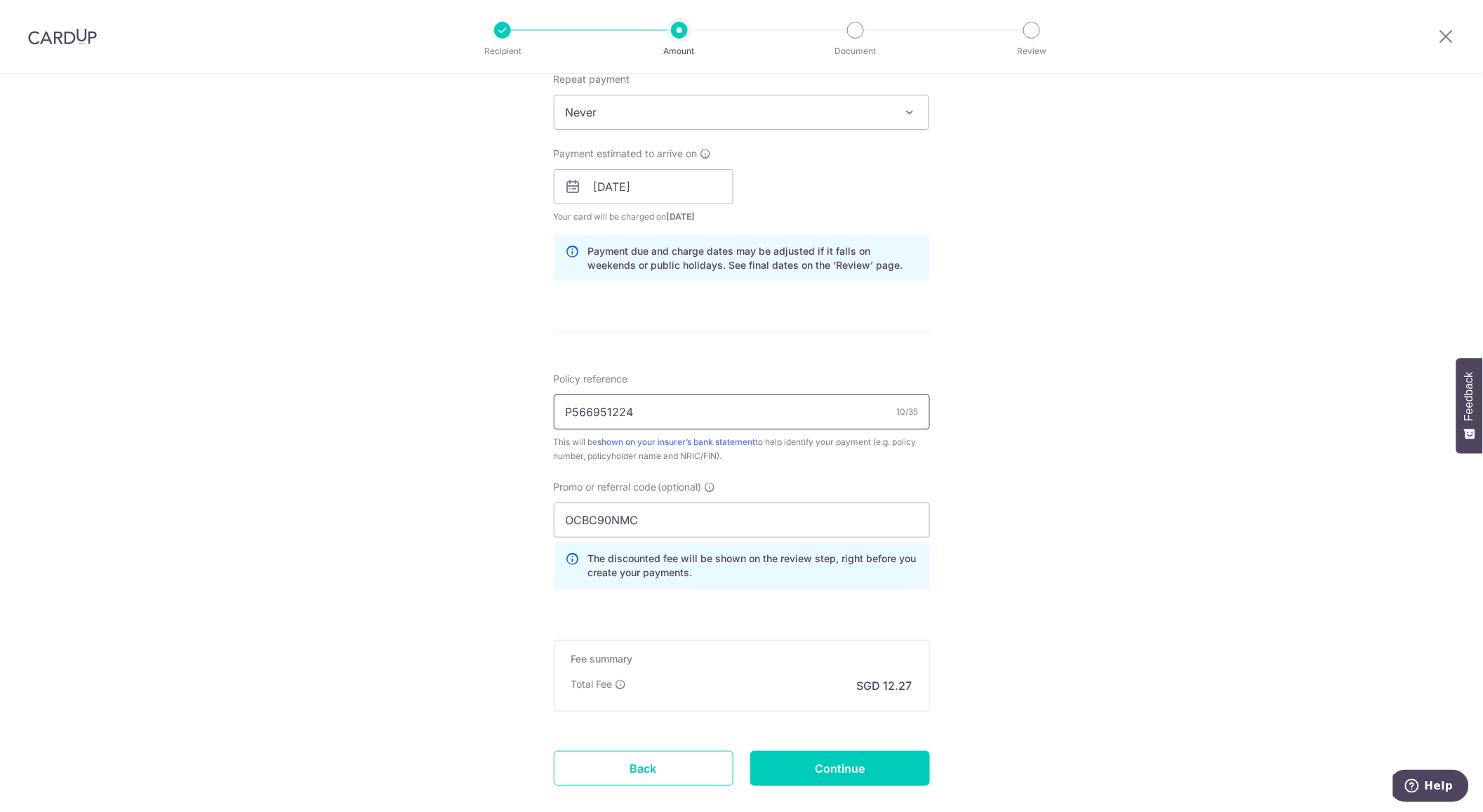
scroll to position [0, 0]
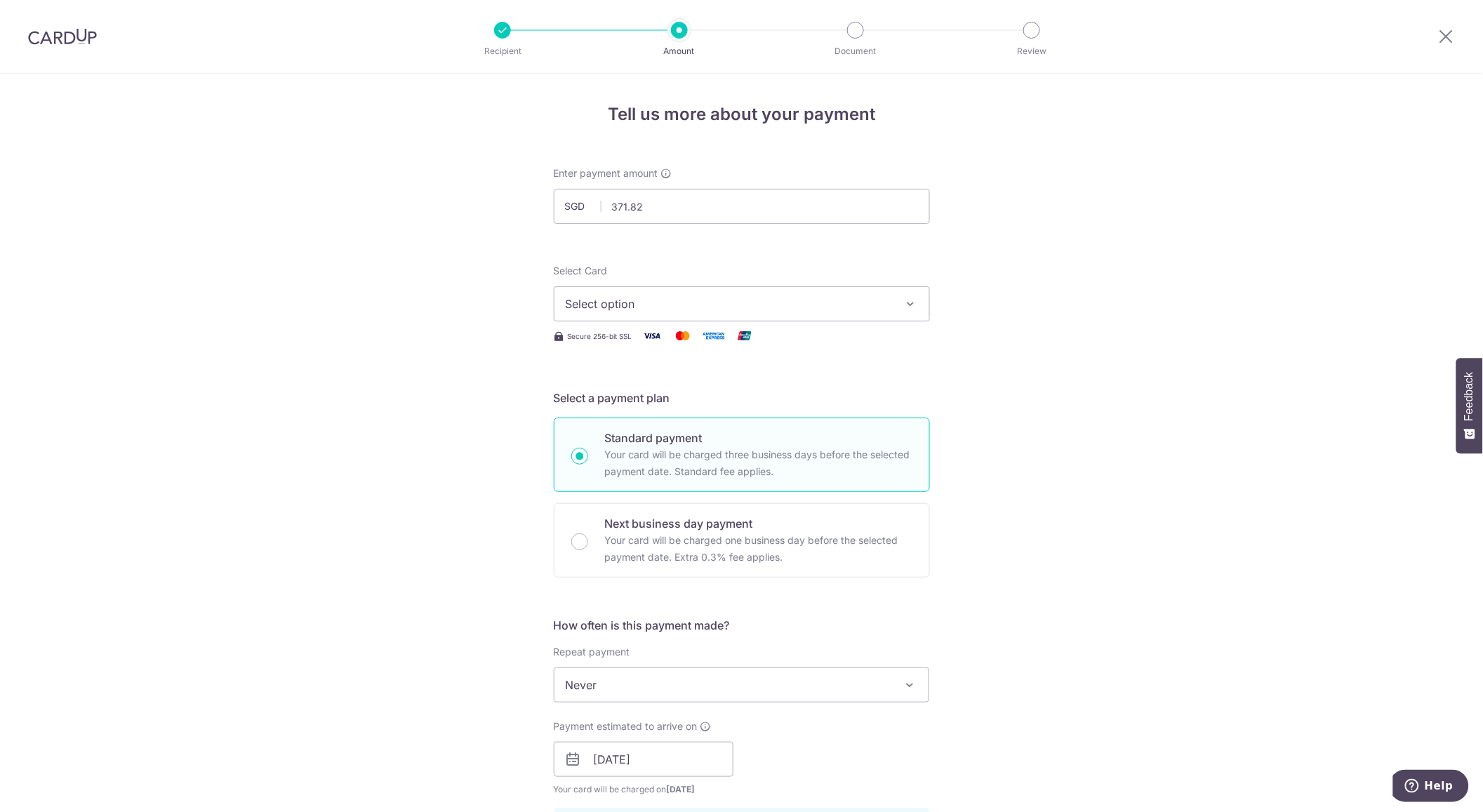
click at [725, 293] on button "Select option" at bounding box center [742, 304] width 376 height 35
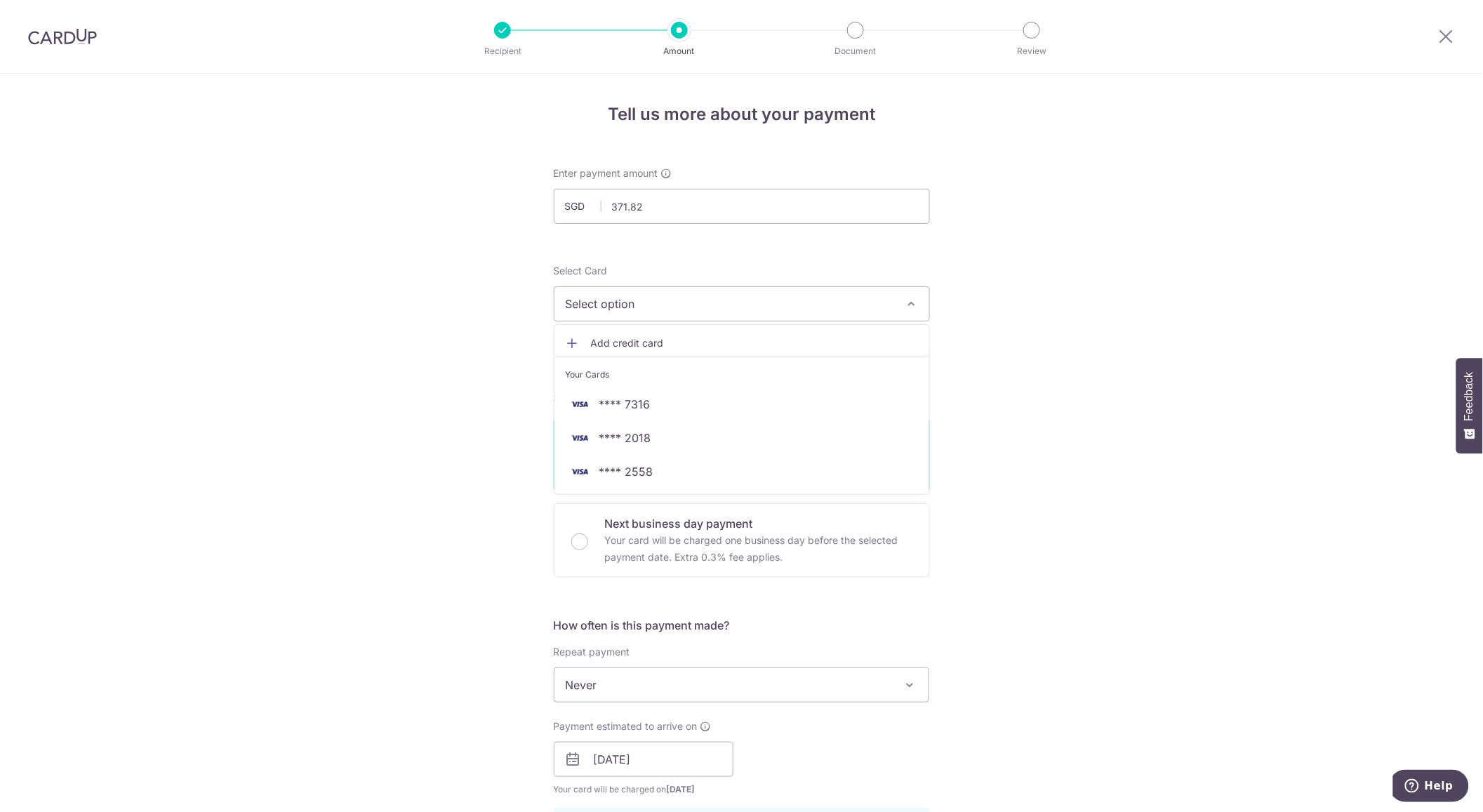
click at [430, 469] on div "Tell us more about your payment Enter payment amount SGD 371.82 371.82 Select C…" at bounding box center [742, 768] width 1483 height 1390
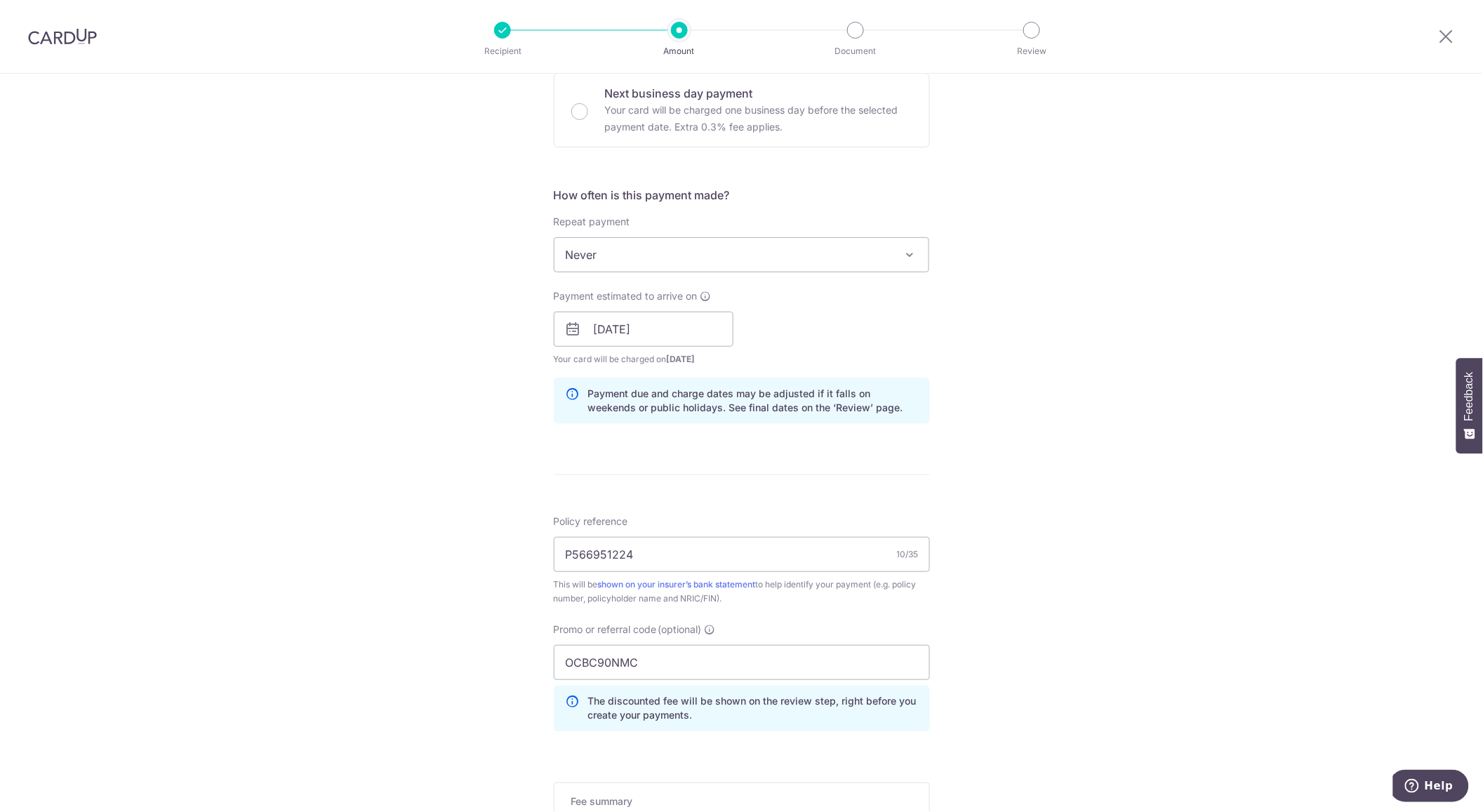
scroll to position [654, 0]
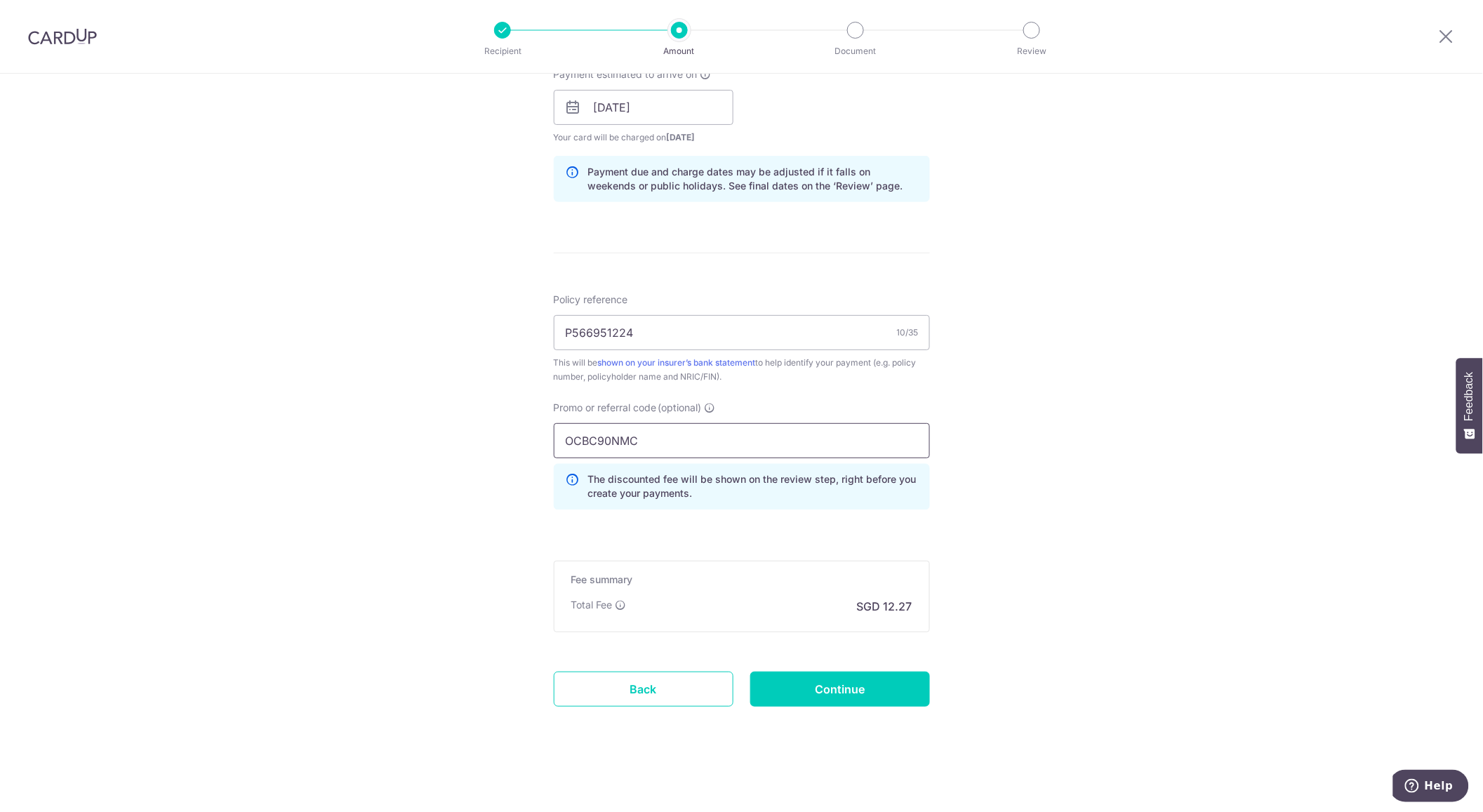
click at [644, 447] on input "OCBC90NMC" at bounding box center [742, 440] width 376 height 35
paste input "V"
type input "OCBC90NV"
click at [416, 486] on div "Tell us more about your payment Enter payment amount SGD 371.82 371.82 Select C…" at bounding box center [742, 117] width 1483 height 1390
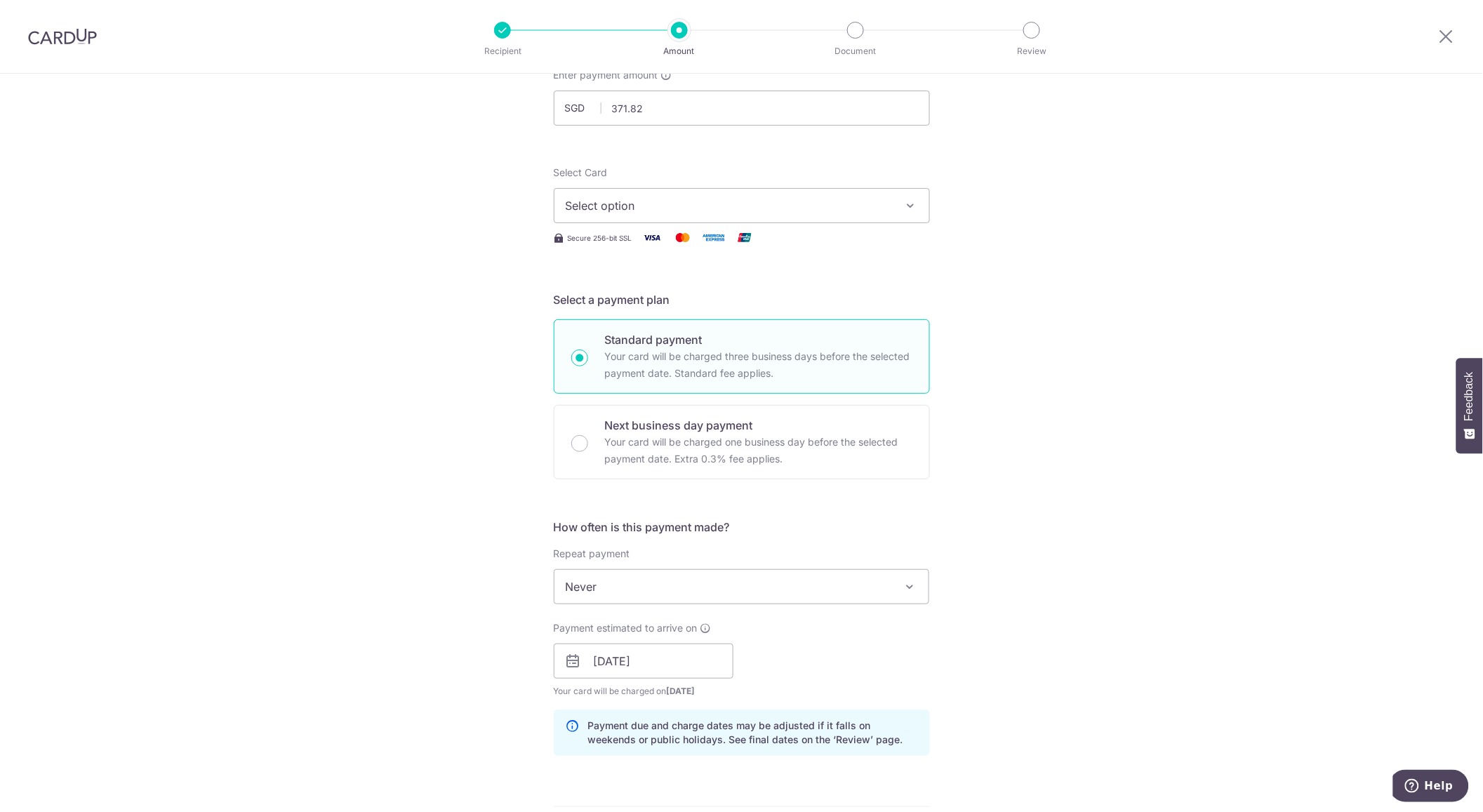
scroll to position [0, 0]
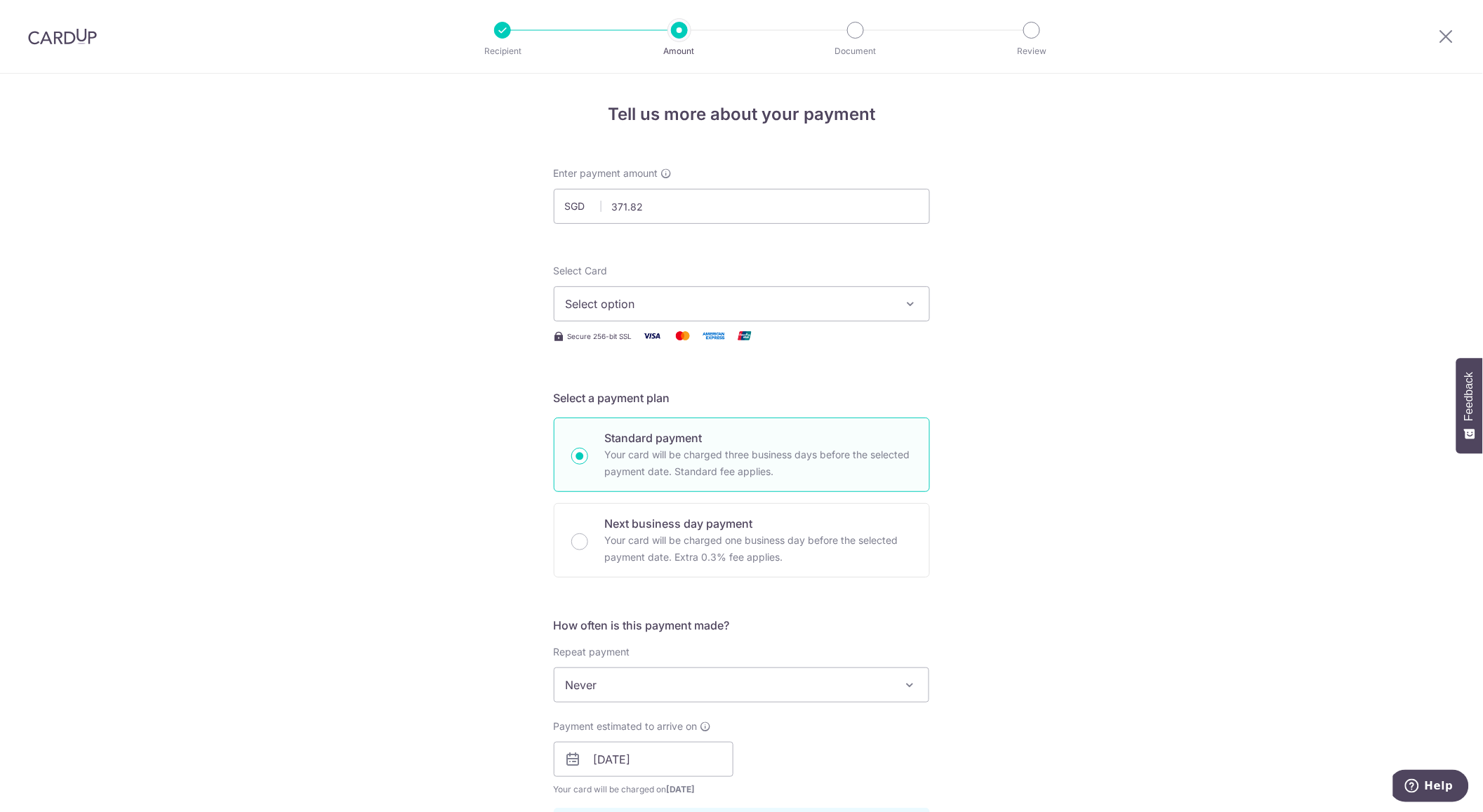
click at [625, 318] on button "Select option" at bounding box center [742, 304] width 376 height 35
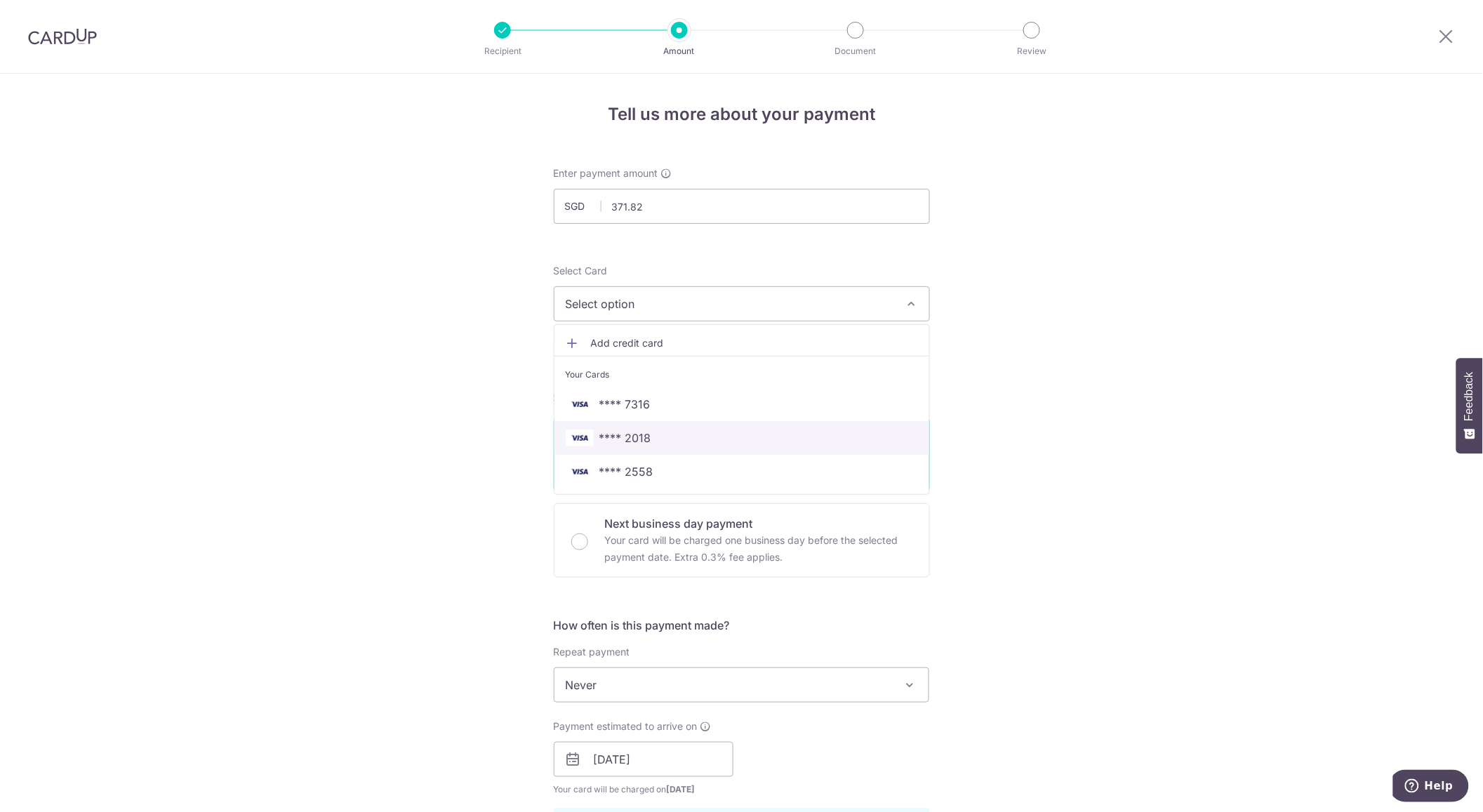
click at [622, 434] on span "**** 2018" at bounding box center [625, 438] width 52 height 17
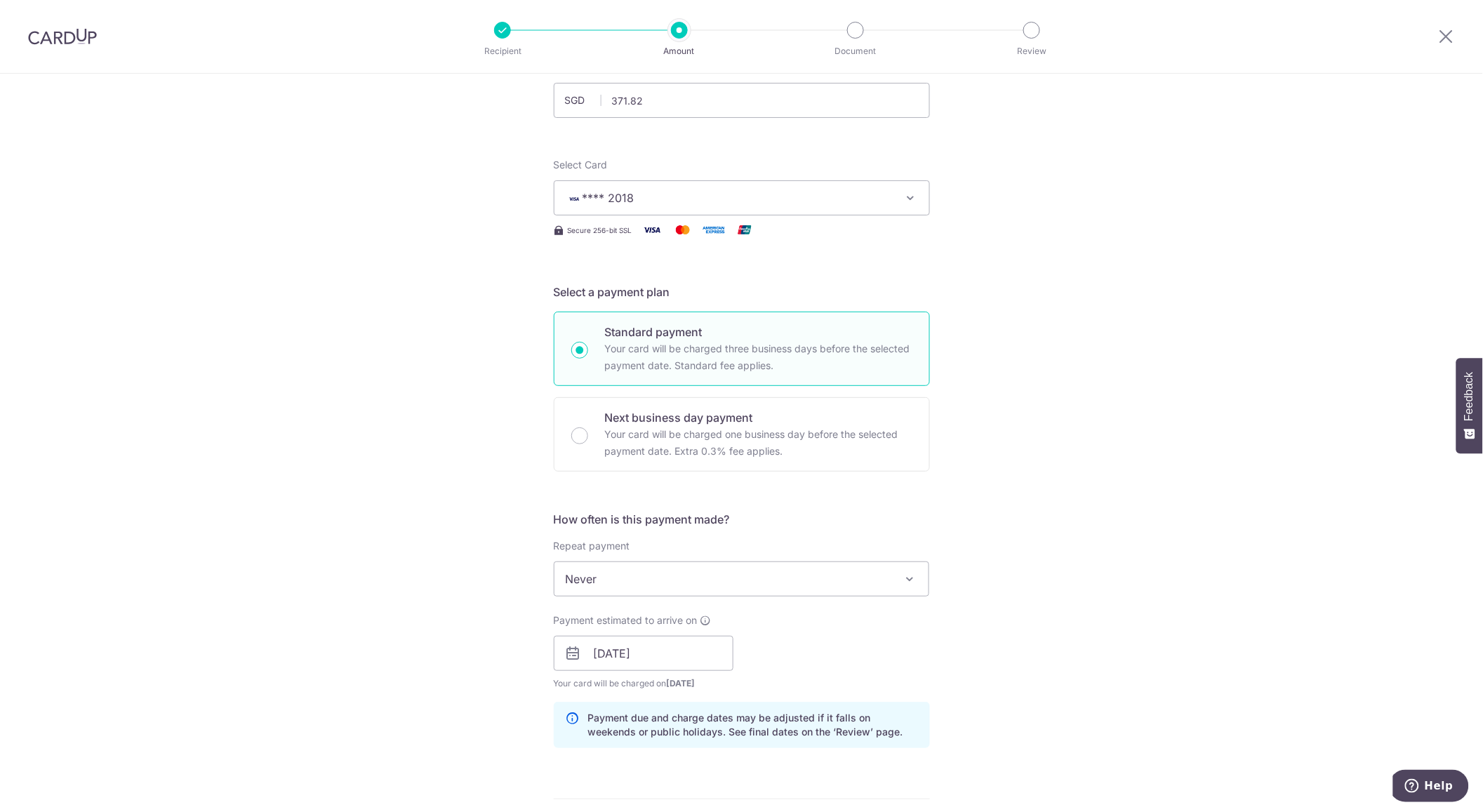
scroll to position [108, 0]
click at [644, 649] on input "[DATE]" at bounding box center [643, 652] width 179 height 35
click at [689, 776] on link "9" at bounding box center [695, 779] width 22 height 22
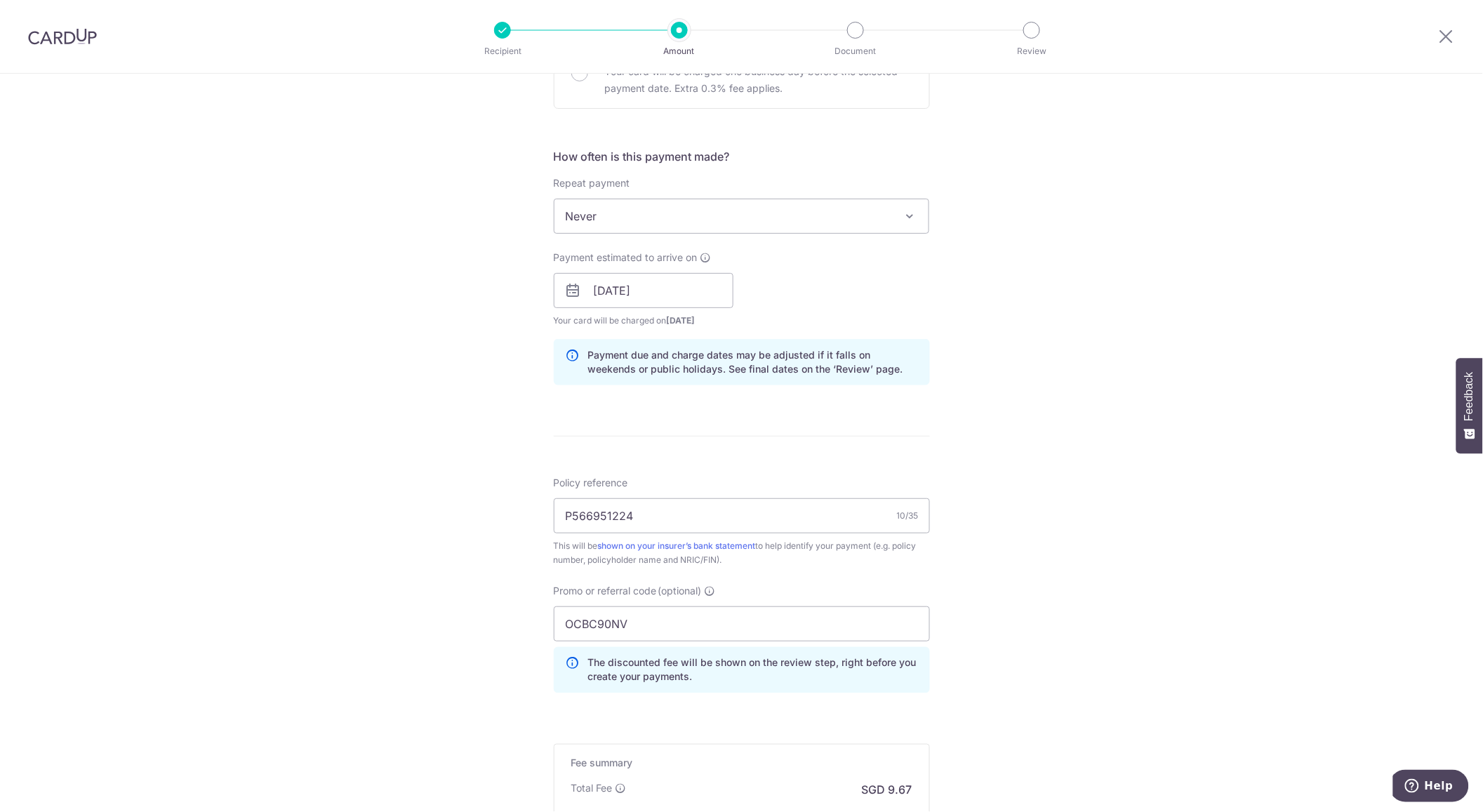
scroll to position [654, 0]
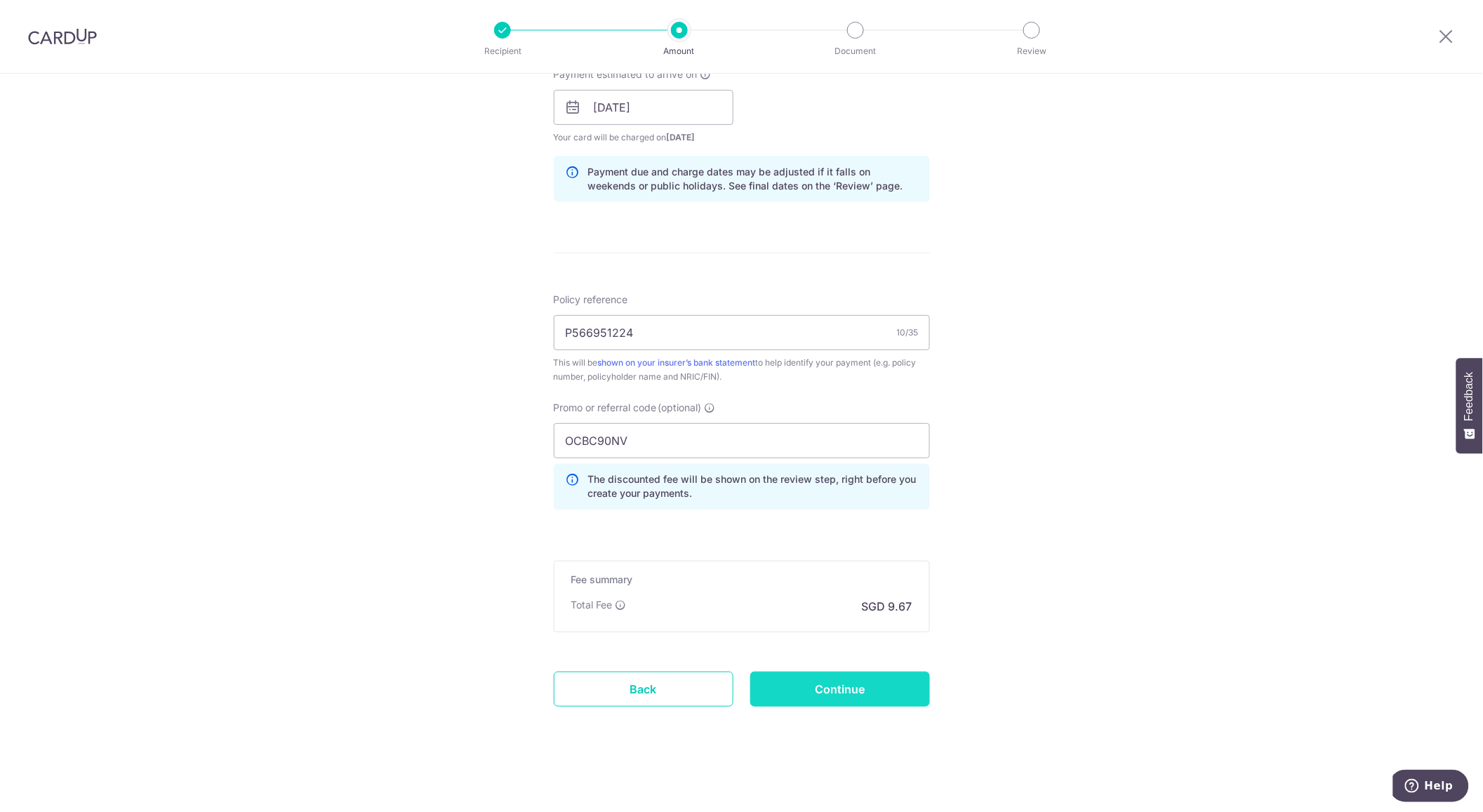
click at [853, 693] on input "Continue" at bounding box center [839, 689] width 179 height 35
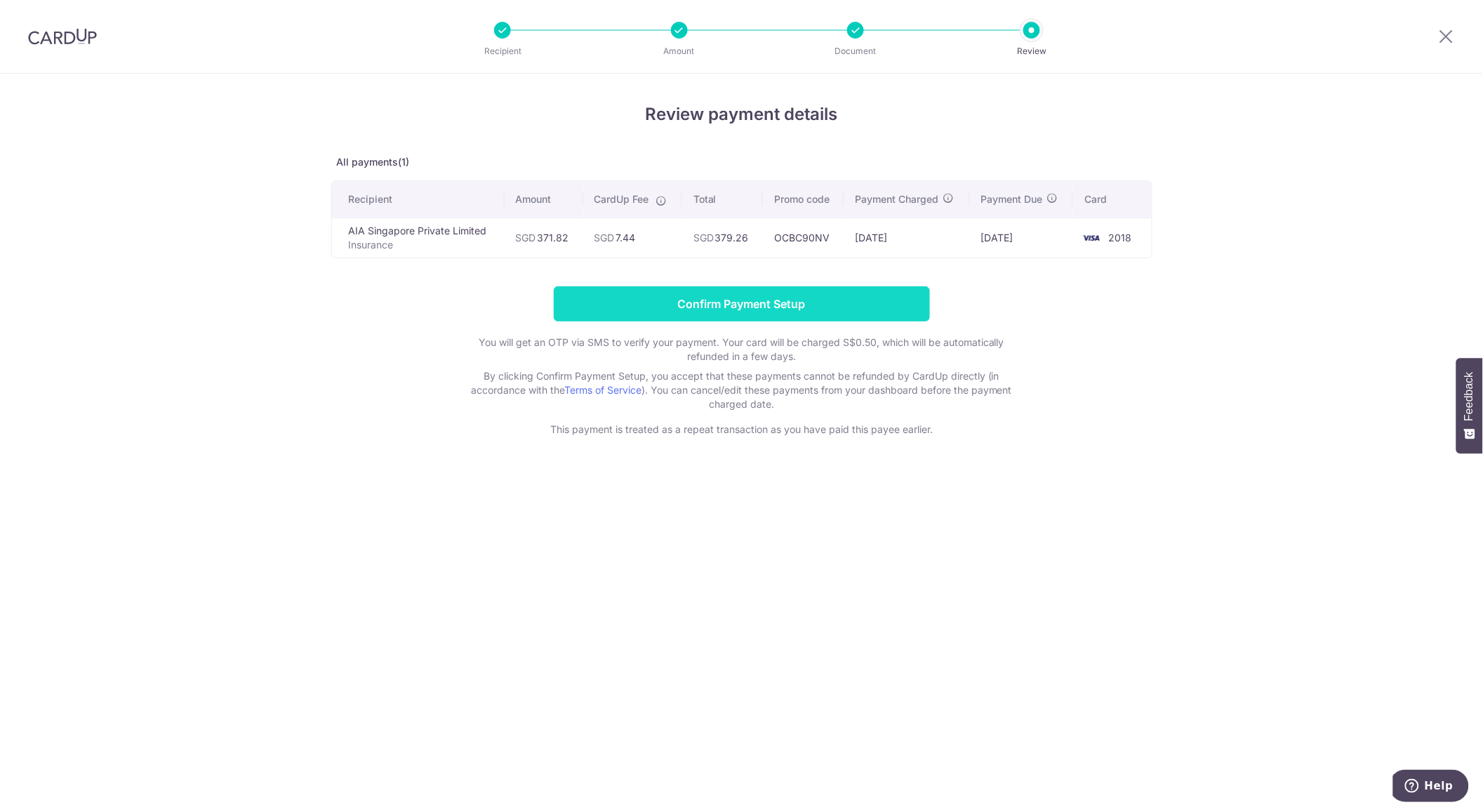
click at [636, 293] on input "Confirm Payment Setup" at bounding box center [742, 304] width 376 height 35
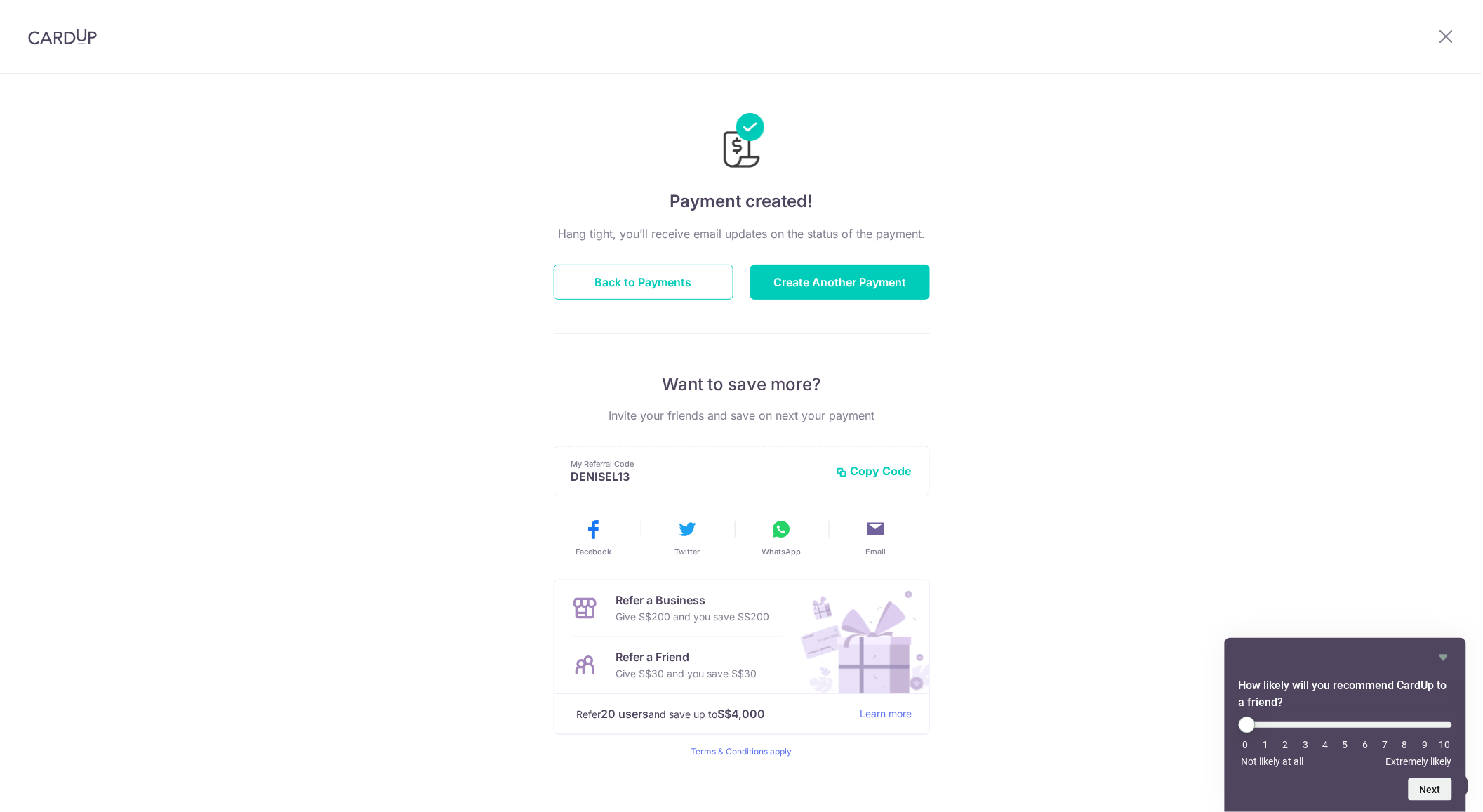
click at [672, 300] on div "Hang tight, you’ll receive email updates on the status of the payment. Back to …" at bounding box center [742, 491] width 376 height 532
click at [626, 277] on button "Back to Payments" at bounding box center [643, 282] width 179 height 35
